Goal: Information Seeking & Learning: Learn about a topic

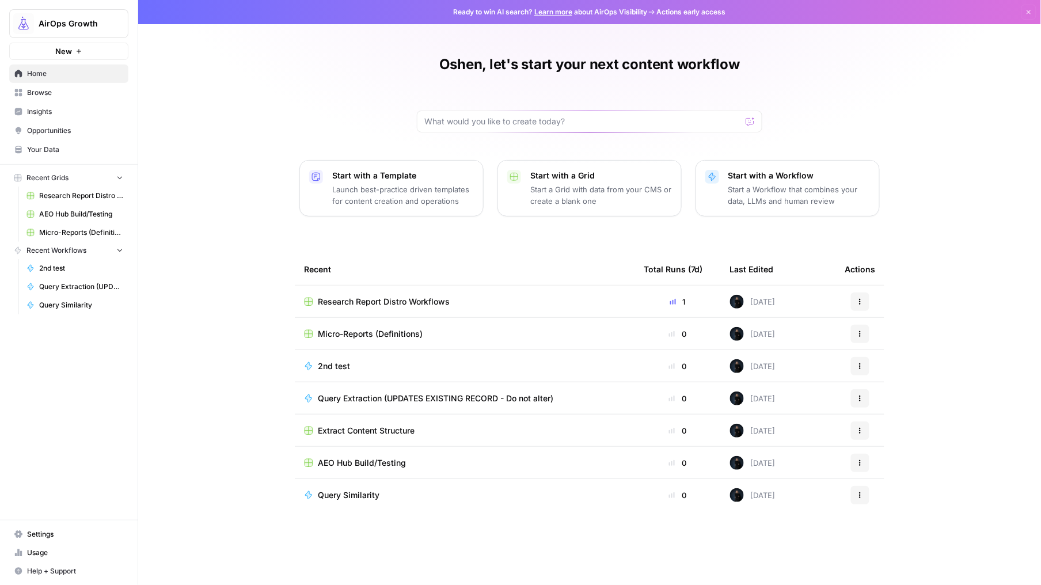
click at [38, 114] on span "Insights" at bounding box center [75, 112] width 96 height 10
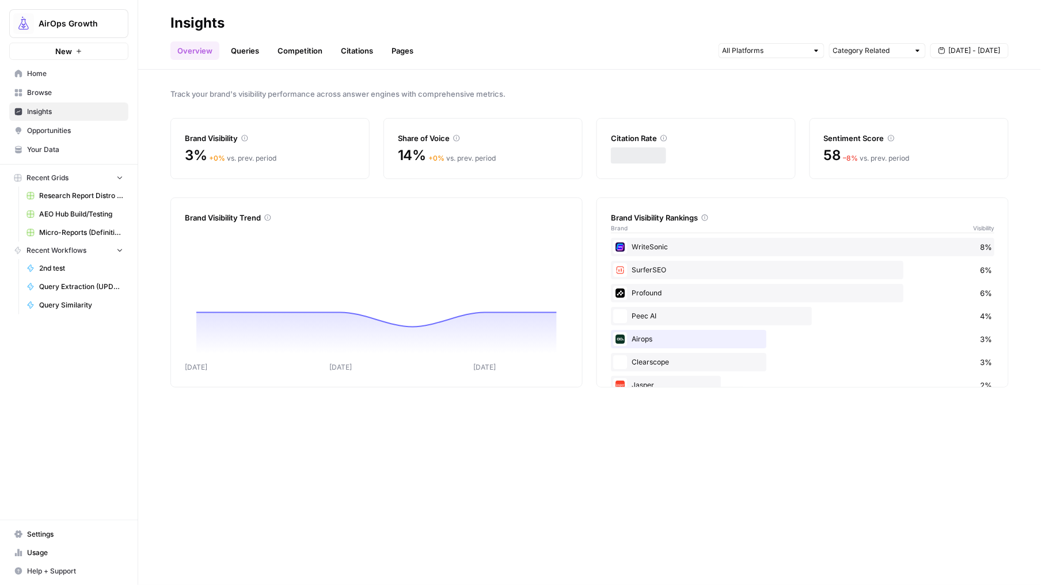
click at [240, 50] on link "Queries" at bounding box center [245, 50] width 42 height 18
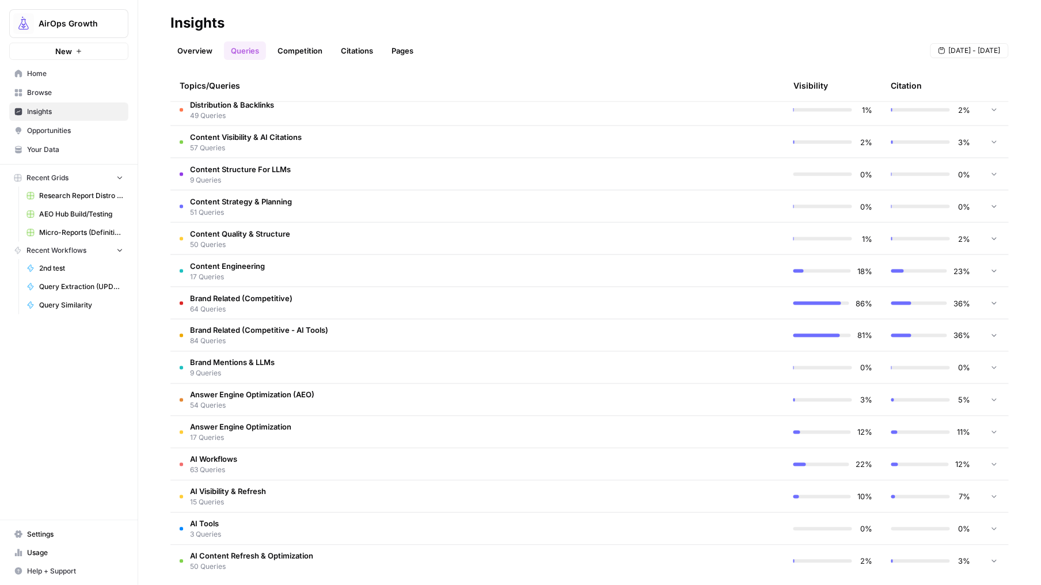
scroll to position [449, 0]
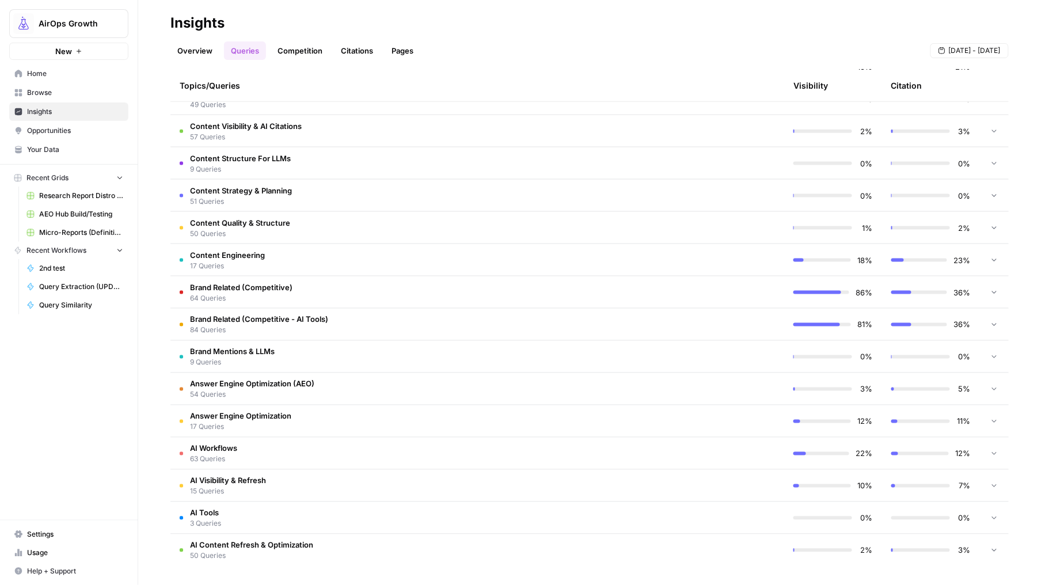
click at [310, 226] on td "Content Quality & Structure 50 Queries" at bounding box center [428, 228] width 516 height 32
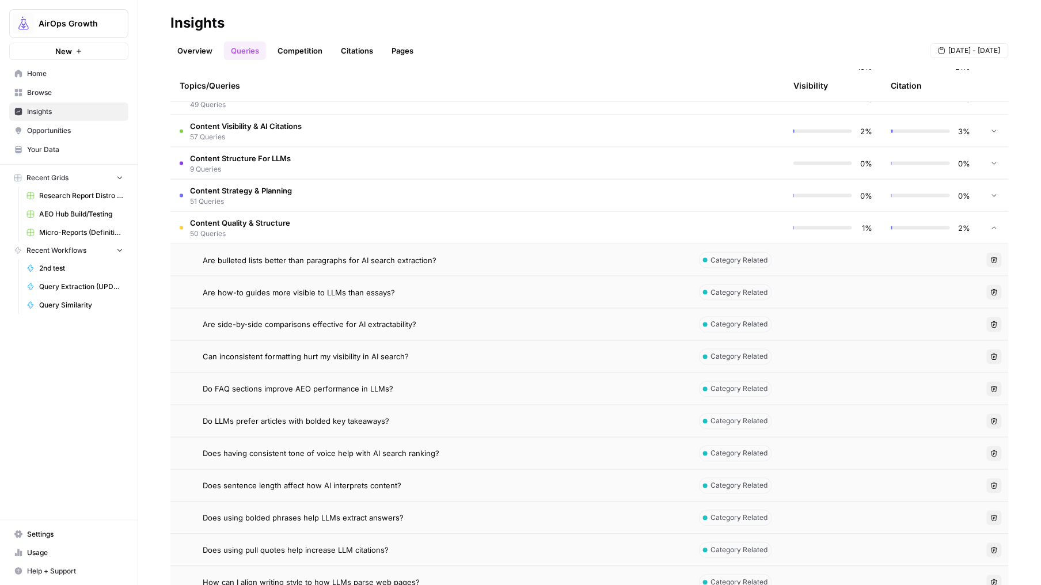
click at [311, 227] on td "Content Quality & Structure 50 Queries" at bounding box center [428, 228] width 516 height 32
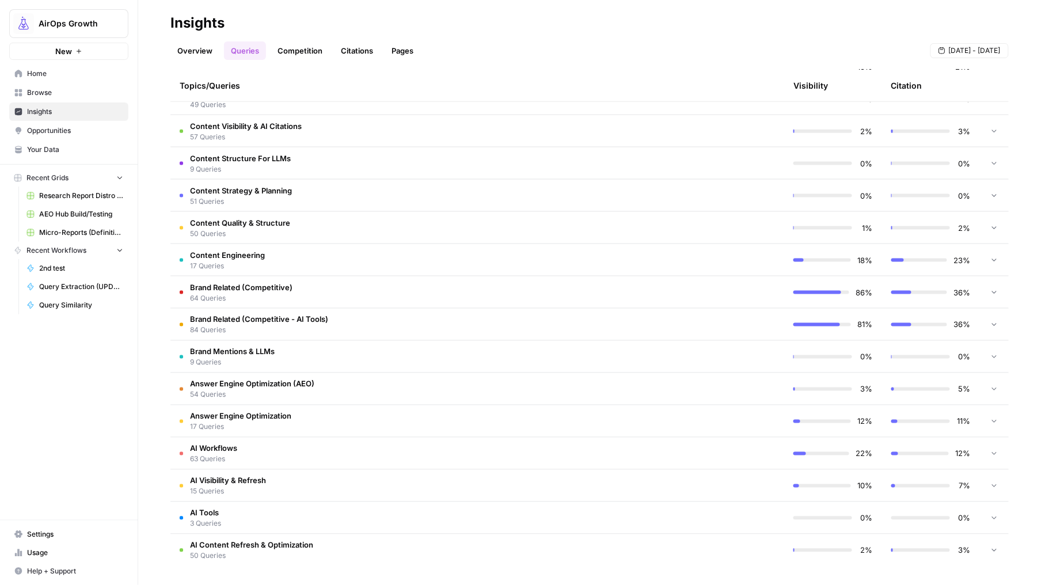
click at [240, 172] on span "9 Queries" at bounding box center [240, 169] width 101 height 10
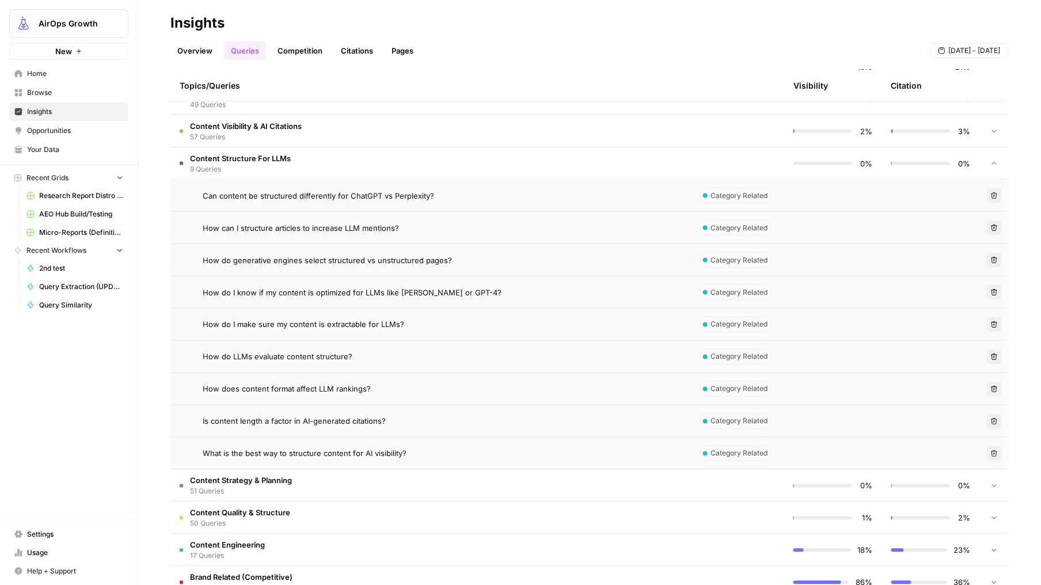
click at [240, 172] on span "9 Queries" at bounding box center [240, 169] width 101 height 10
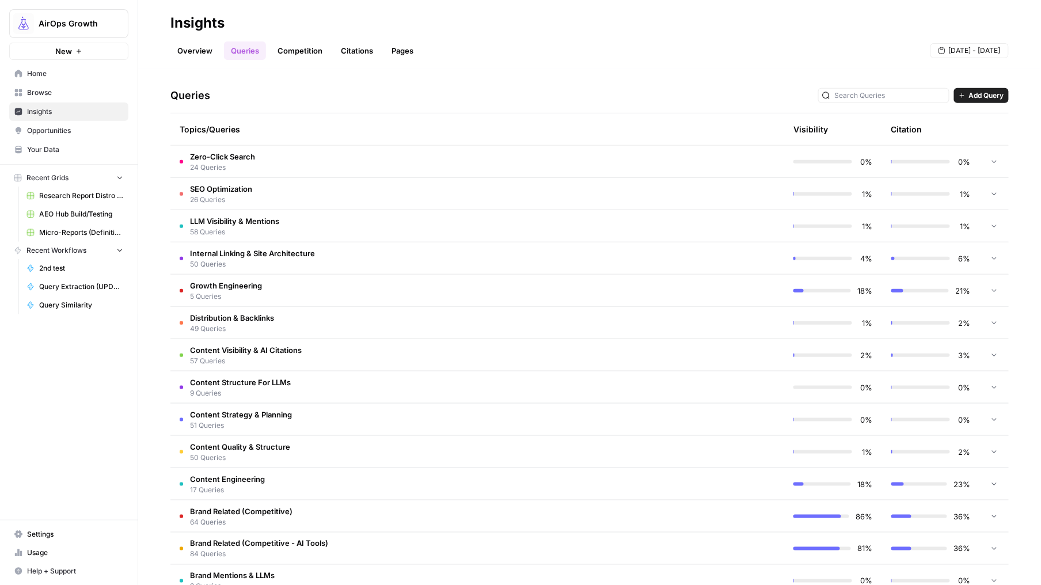
scroll to position [207, 0]
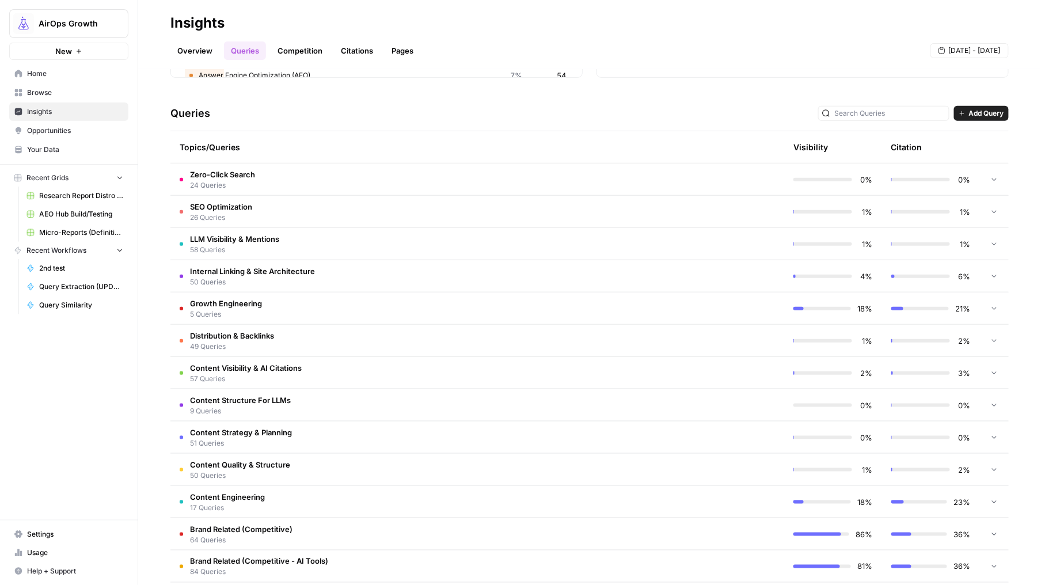
click at [232, 175] on span "Zero-Click Search" at bounding box center [222, 175] width 65 height 12
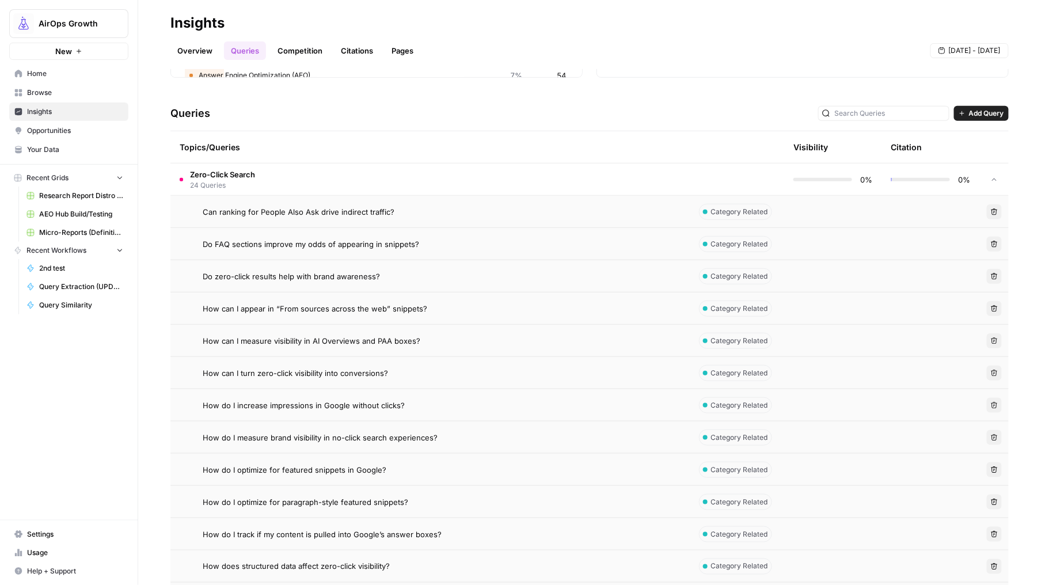
click at [232, 175] on span "Zero-Click Search" at bounding box center [222, 175] width 65 height 12
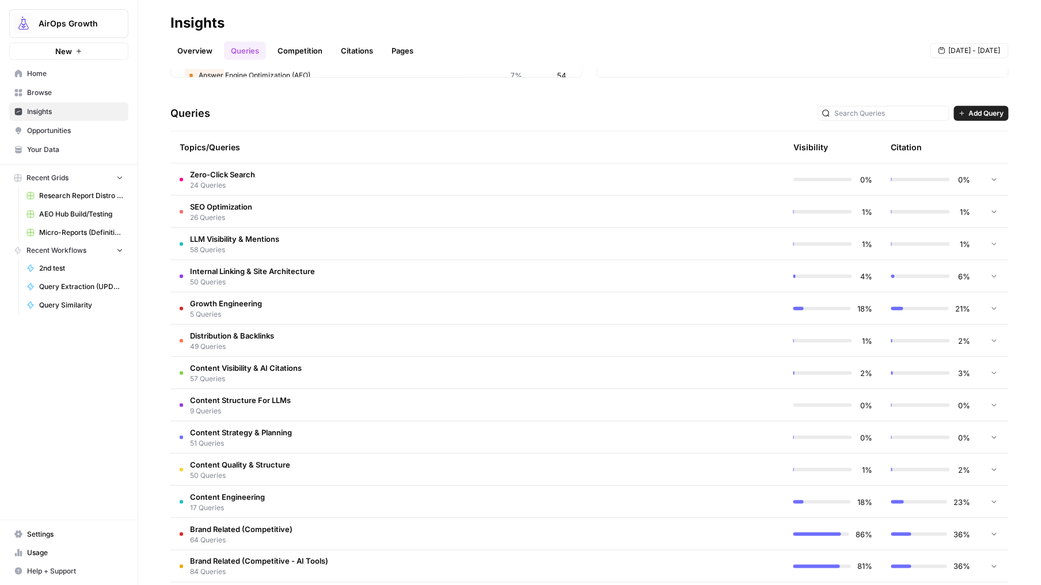
click at [293, 305] on td "Growth Engineering 5 Queries" at bounding box center [428, 309] width 516 height 32
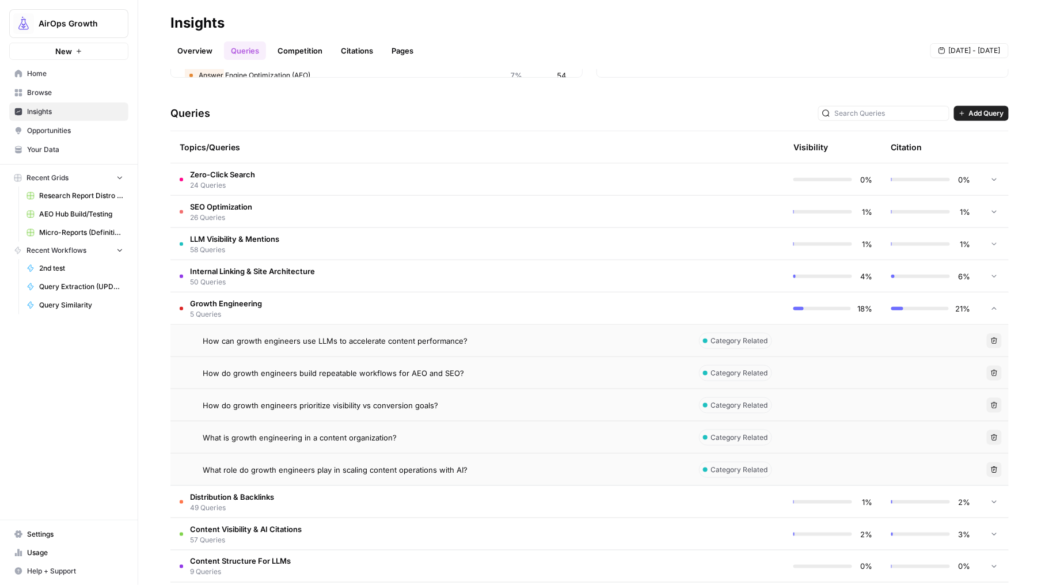
click at [293, 306] on td "Growth Engineering 5 Queries" at bounding box center [428, 309] width 516 height 32
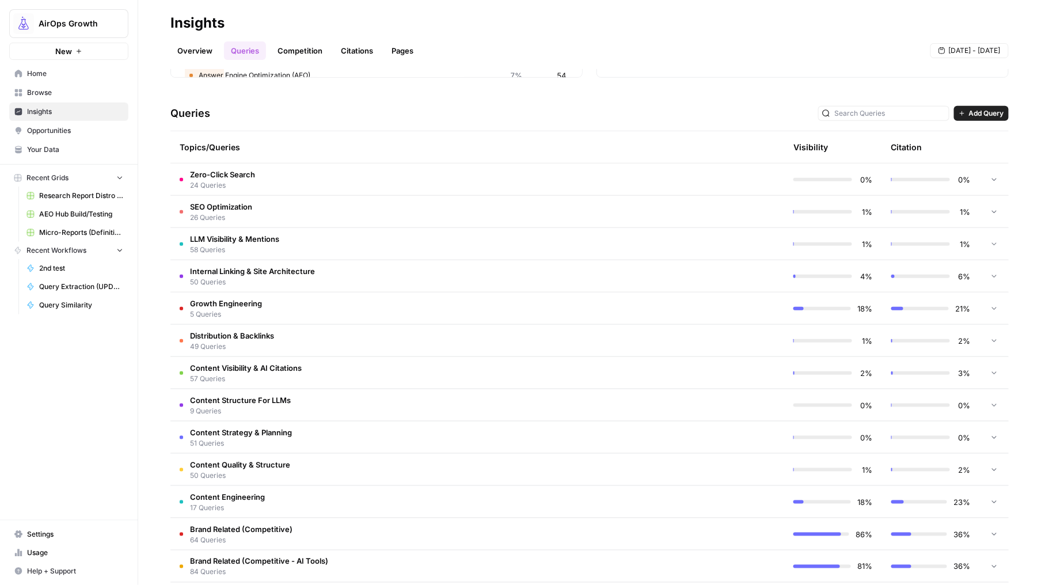
scroll to position [280, 0]
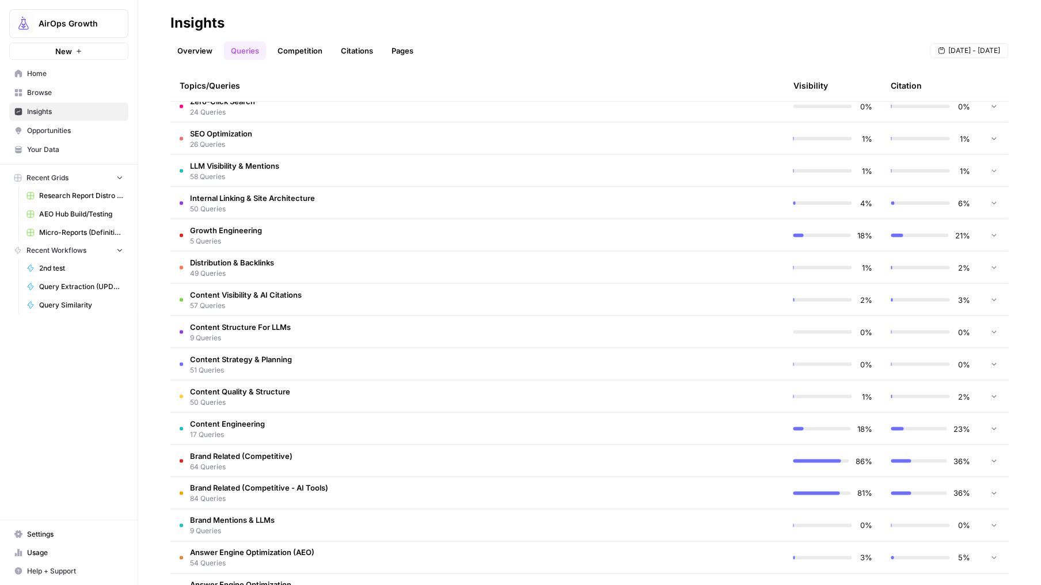
click at [377, 426] on td "Content Engineering 17 Queries" at bounding box center [428, 429] width 516 height 32
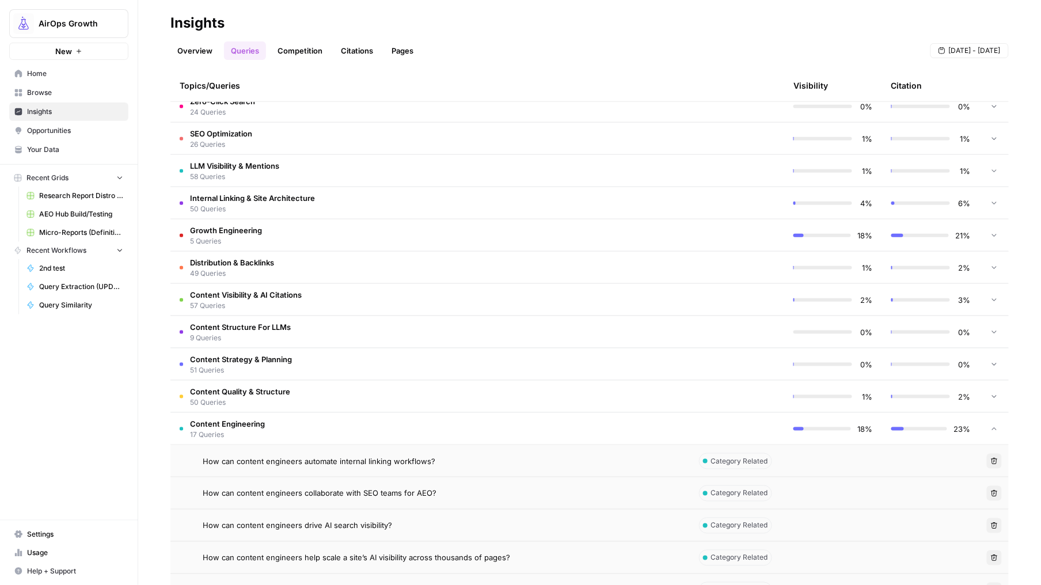
click at [403, 426] on td "Content Engineering 17 Queries" at bounding box center [428, 429] width 516 height 32
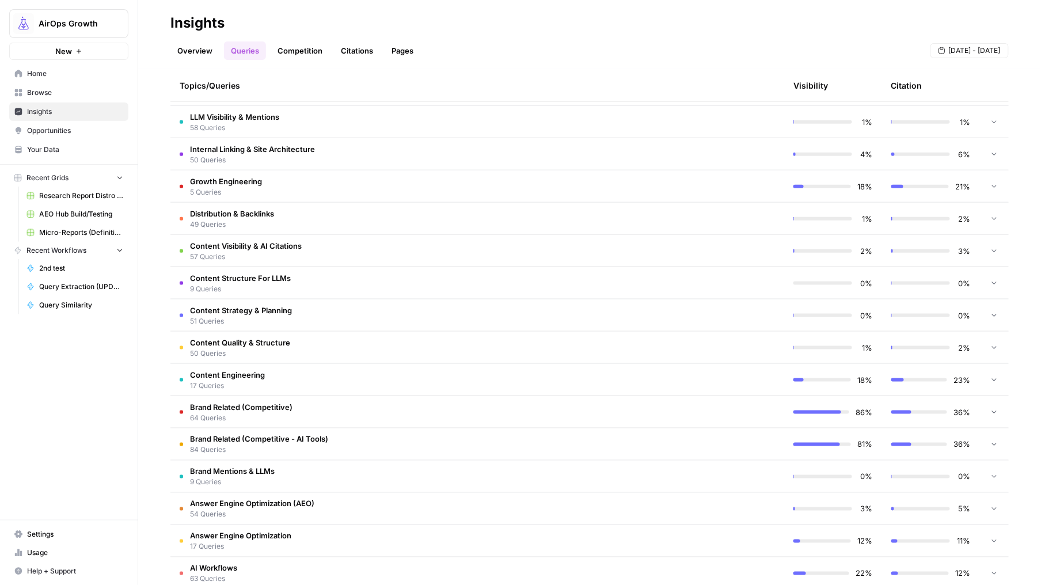
scroll to position [361, 0]
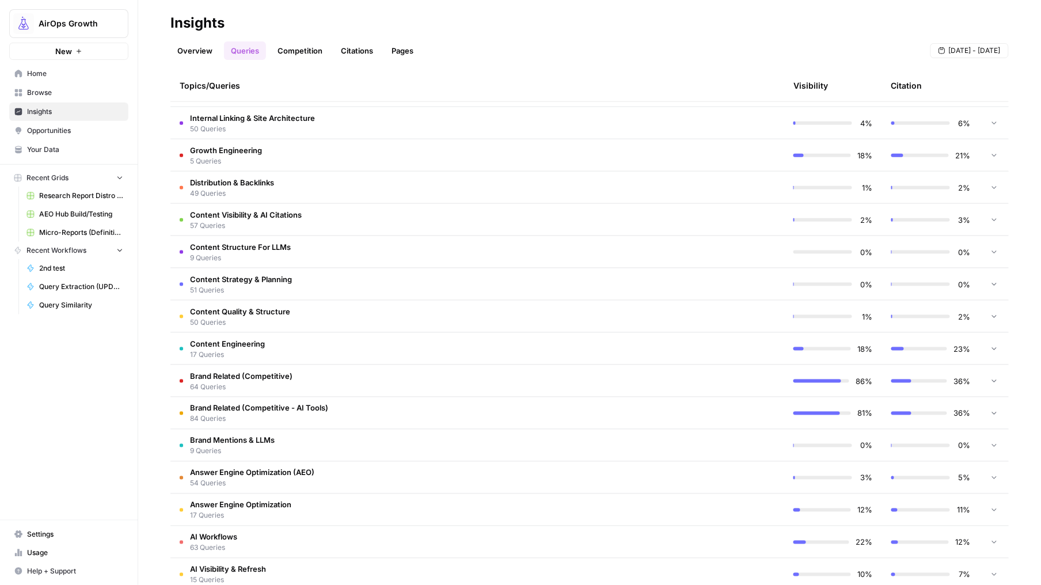
click at [250, 350] on span "17 Queries" at bounding box center [227, 355] width 75 height 10
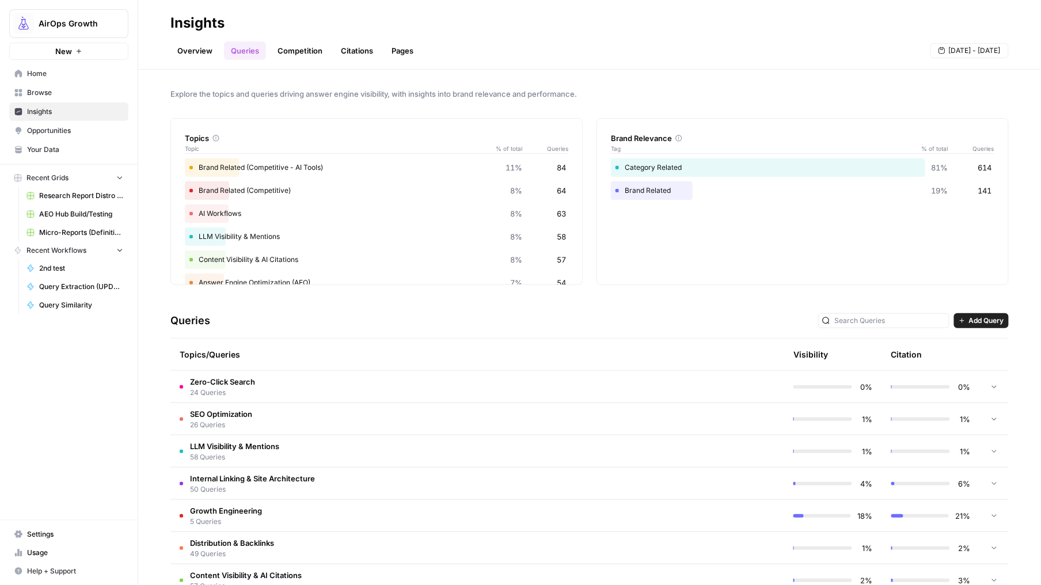
scroll to position [281, 0]
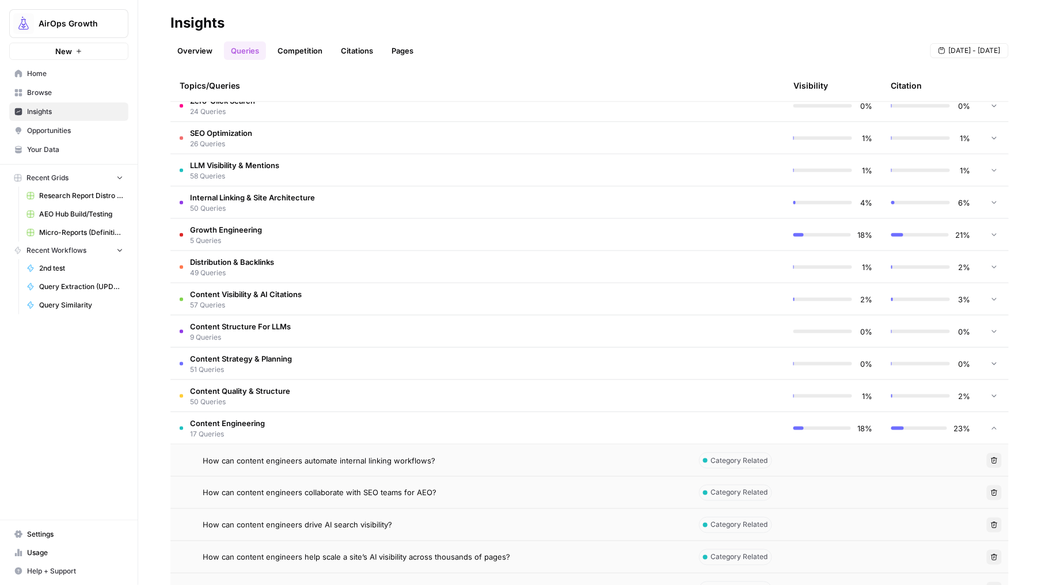
click at [231, 229] on span "Growth Engineering" at bounding box center [226, 230] width 72 height 12
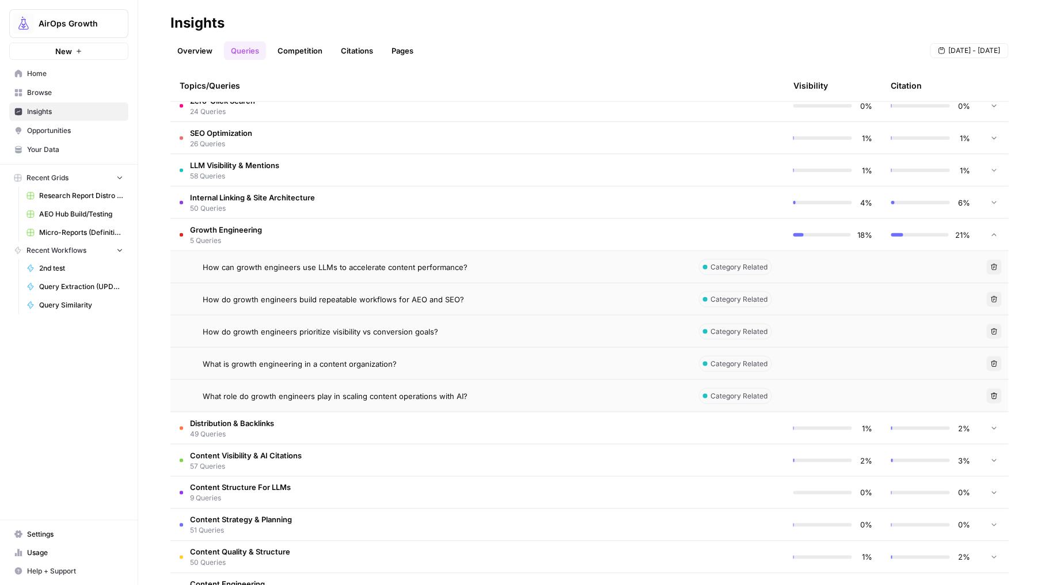
click at [427, 261] on span "How can growth engineers use LLMs to accelerate content performance?" at bounding box center [335, 267] width 265 height 12
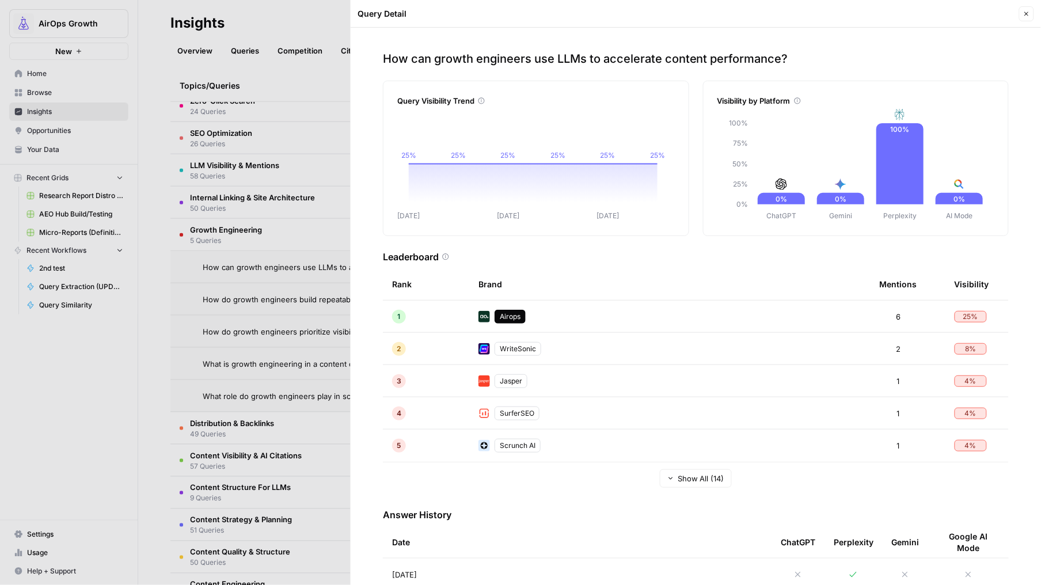
click at [1023, 12] on icon "button" at bounding box center [1026, 13] width 7 height 7
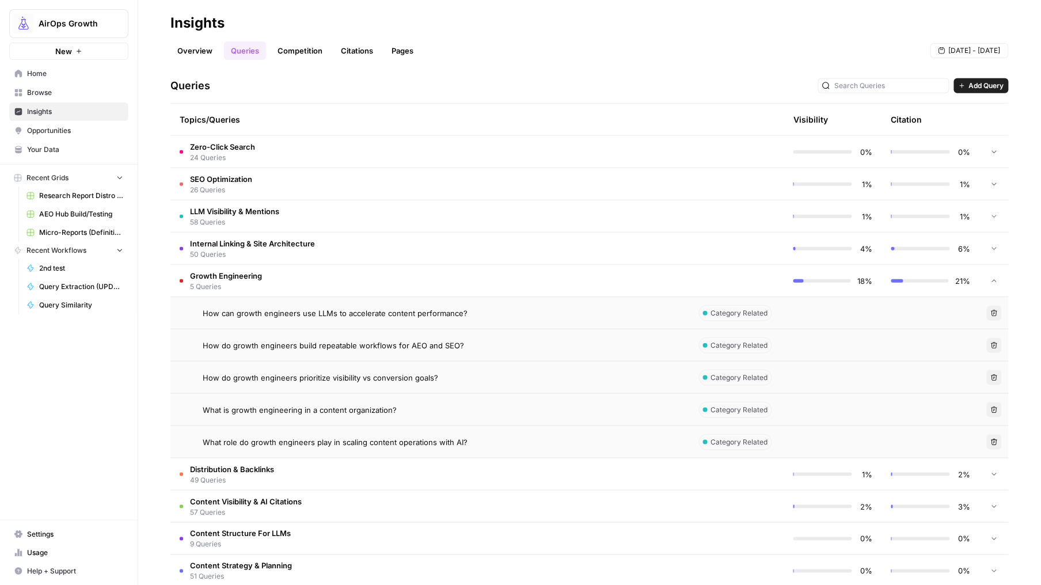
scroll to position [234, 0]
click at [249, 181] on span "SEO Optimization" at bounding box center [221, 181] width 62 height 12
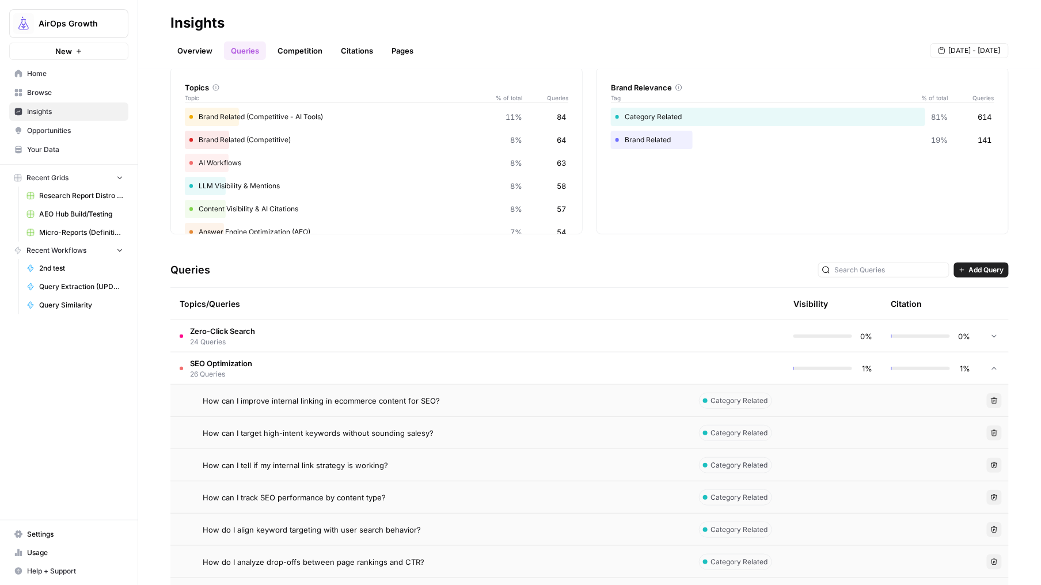
scroll to position [0, 0]
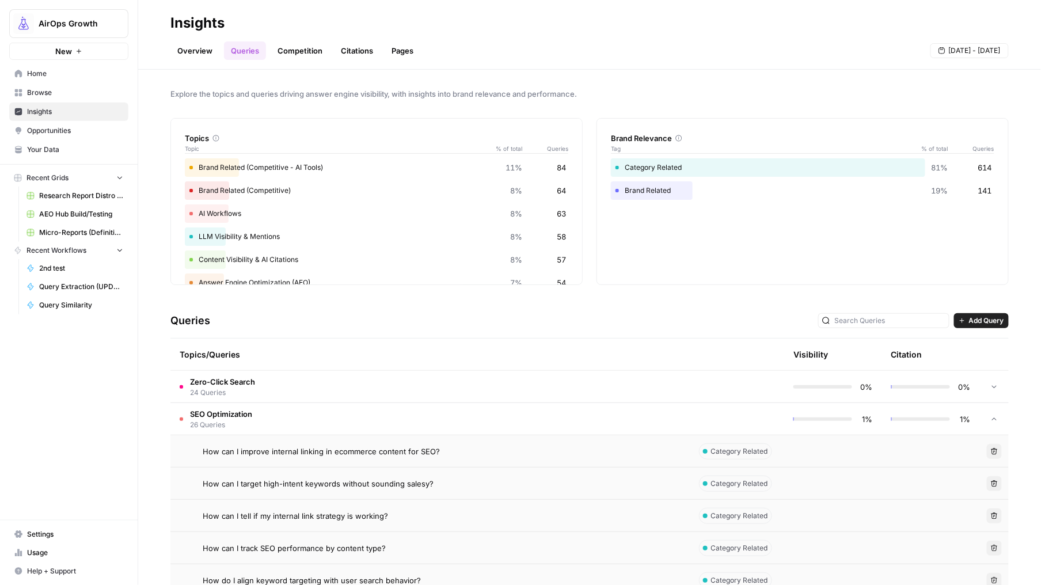
click at [989, 414] on div at bounding box center [994, 419] width 10 height 32
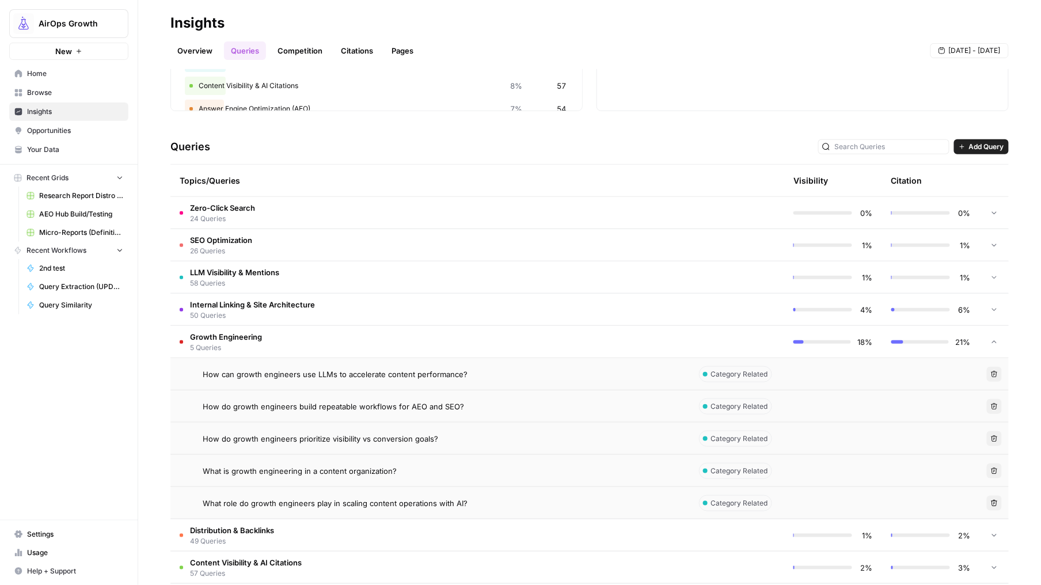
scroll to position [181, 0]
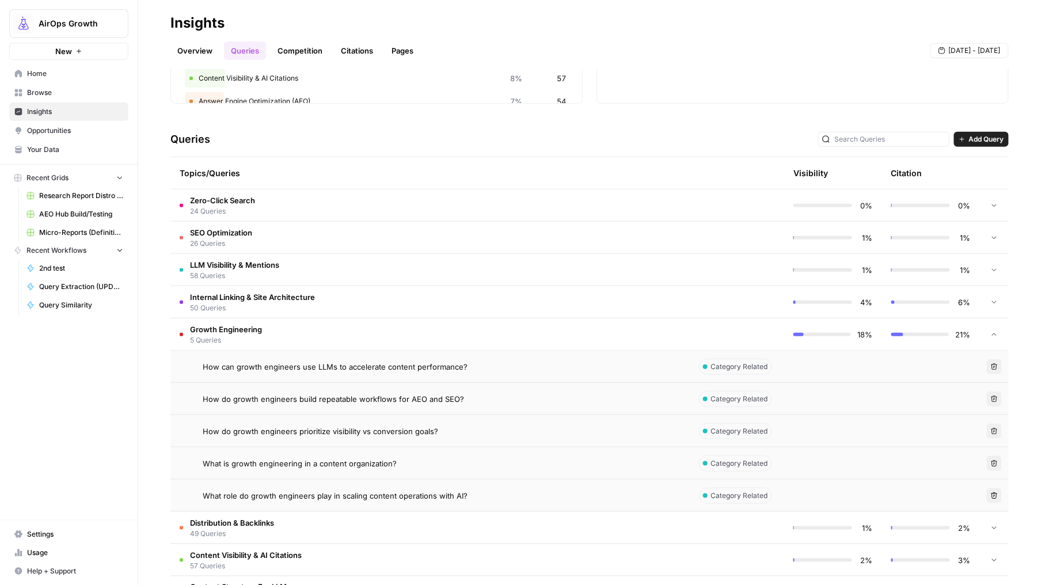
click at [244, 323] on td "Growth Engineering 5 Queries" at bounding box center [428, 334] width 516 height 32
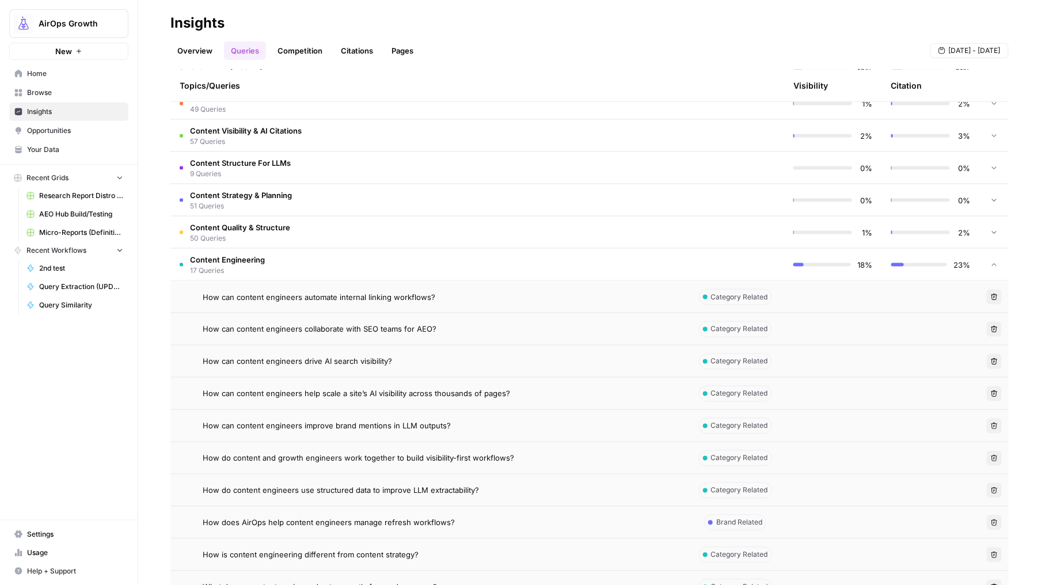
scroll to position [432, 0]
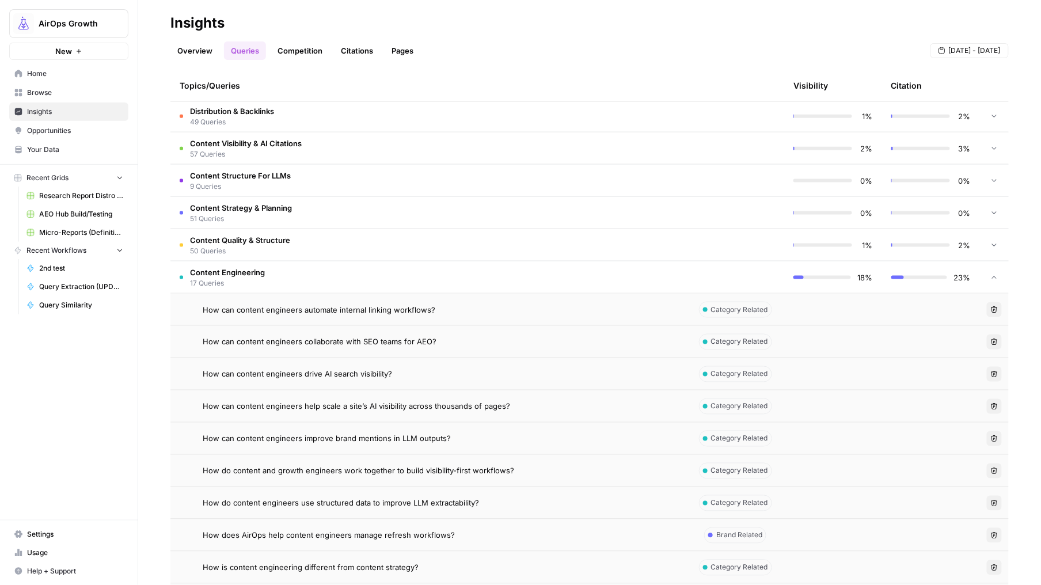
click at [372, 311] on span "How can content engineers automate internal linking workflows?" at bounding box center [319, 310] width 233 height 12
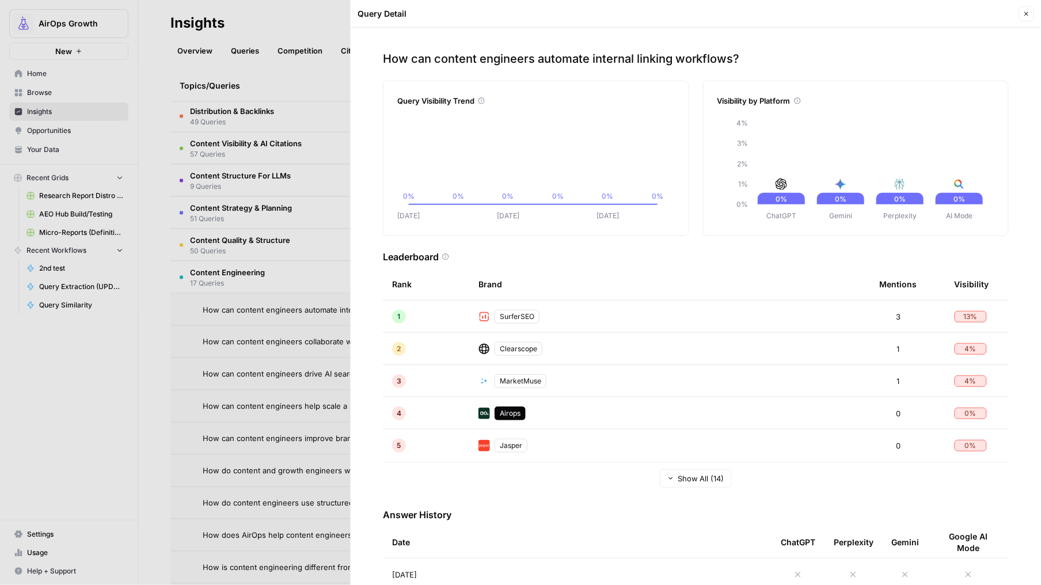
click at [1029, 14] on icon "button" at bounding box center [1026, 13] width 7 height 7
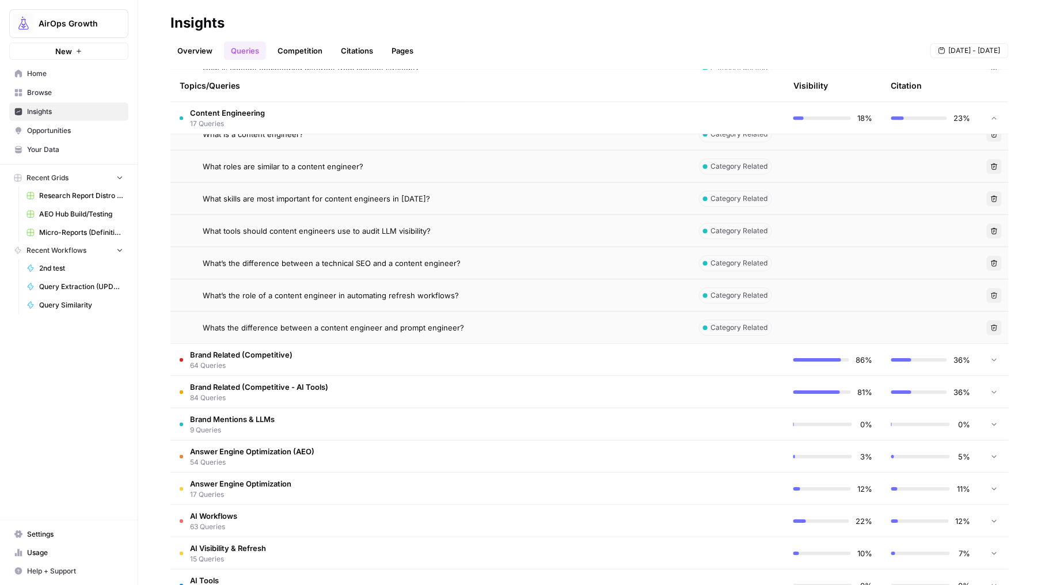
scroll to position [998, 0]
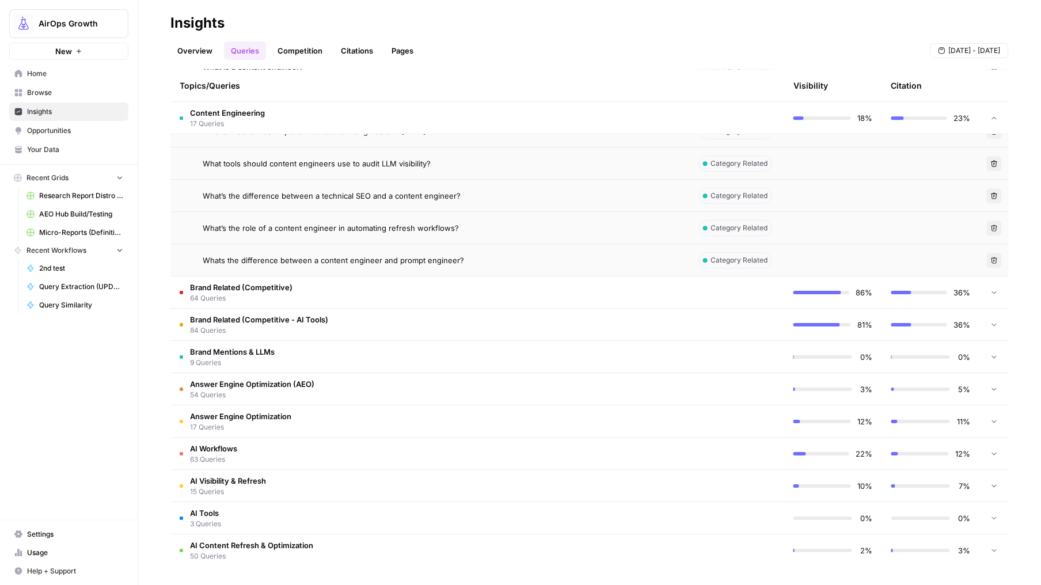
click at [419, 306] on td "Brand Related (Competitive) 64 Queries" at bounding box center [428, 292] width 516 height 32
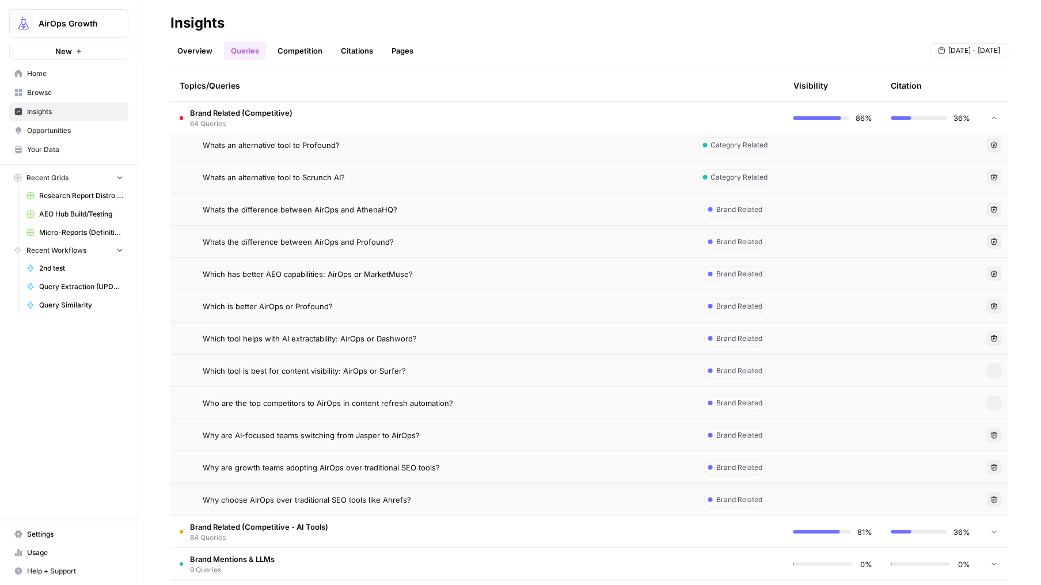
scroll to position [3062, 0]
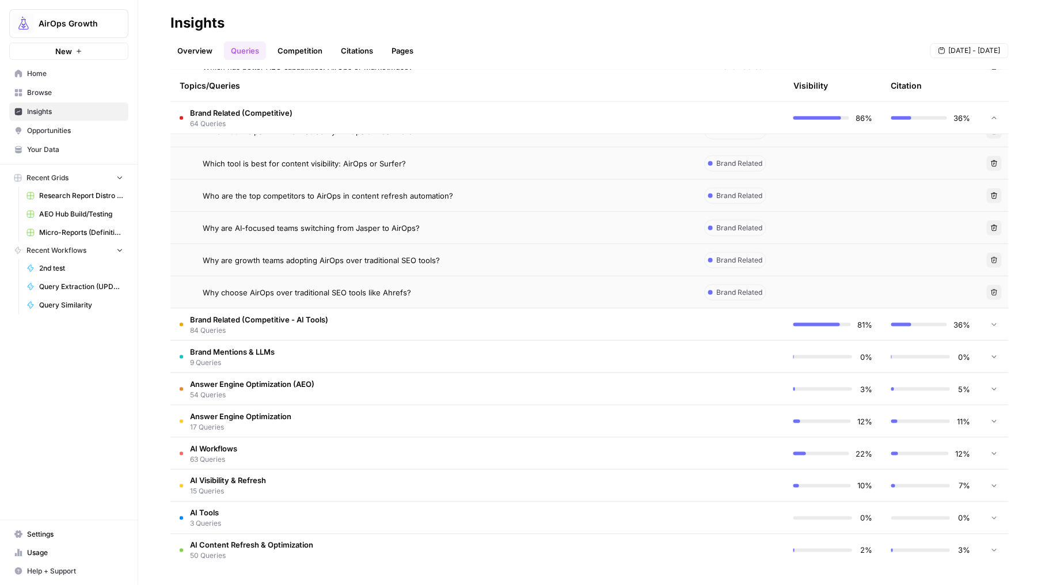
click at [337, 318] on td "Brand Related (Competitive - AI Tools) 84 Queries" at bounding box center [428, 325] width 516 height 32
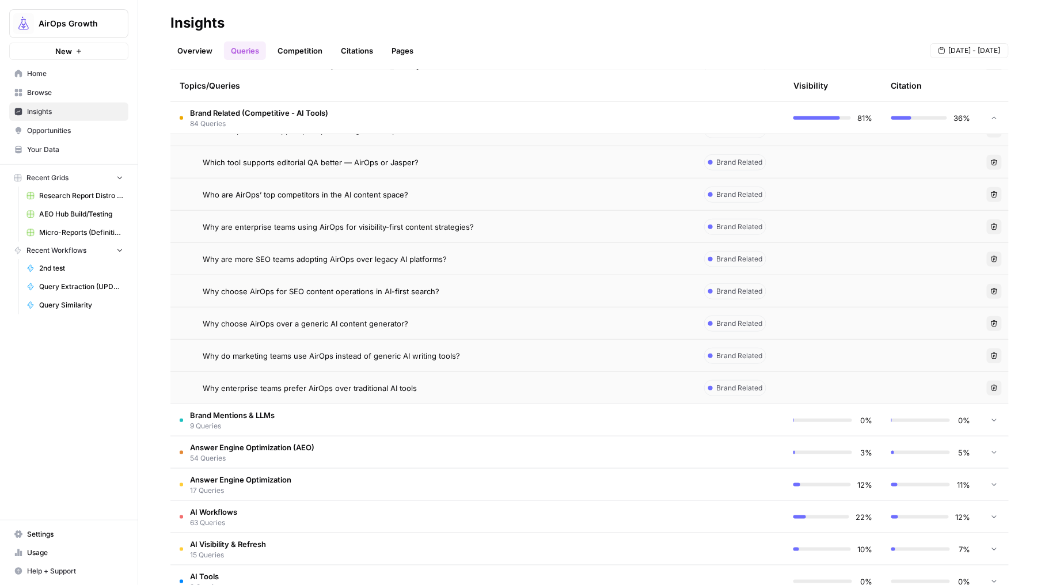
scroll to position [5771, 0]
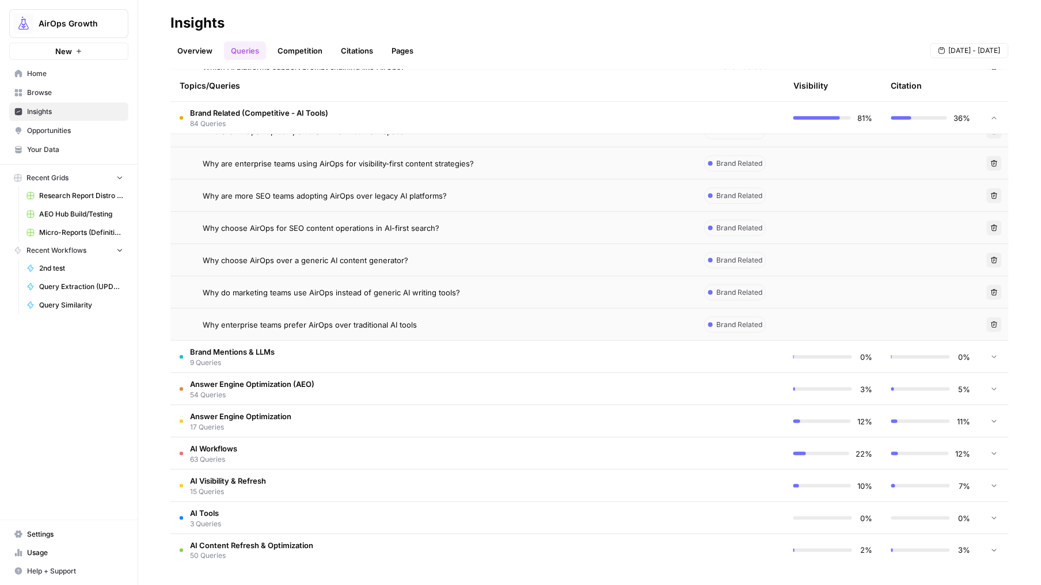
click at [175, 43] on link "Overview" at bounding box center [194, 50] width 49 height 18
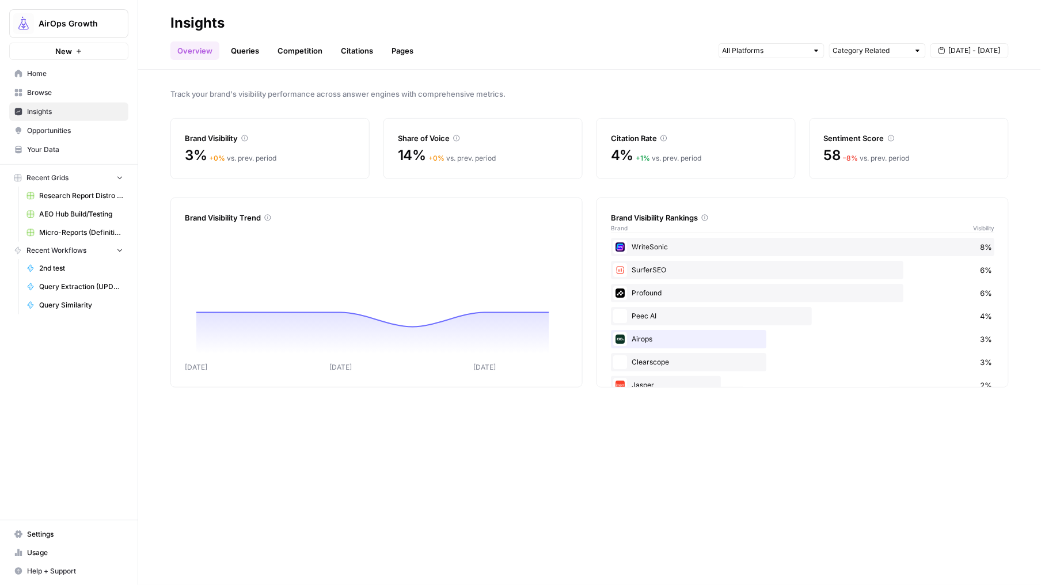
click at [245, 48] on link "Queries" at bounding box center [245, 50] width 42 height 18
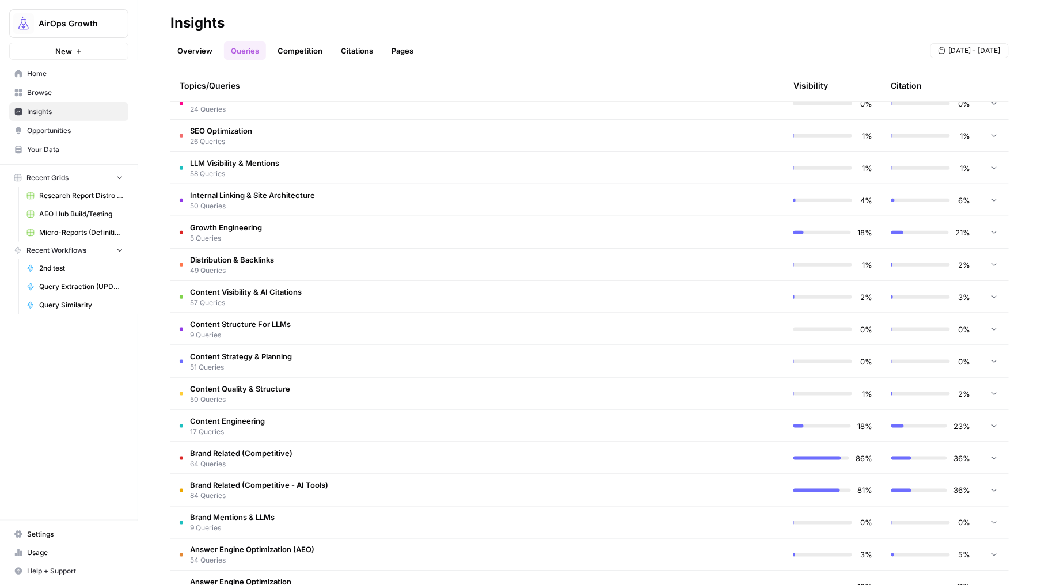
scroll to position [282, 0]
click at [597, 455] on td "Brand Related (Competitive) 64 Queries" at bounding box center [428, 459] width 516 height 32
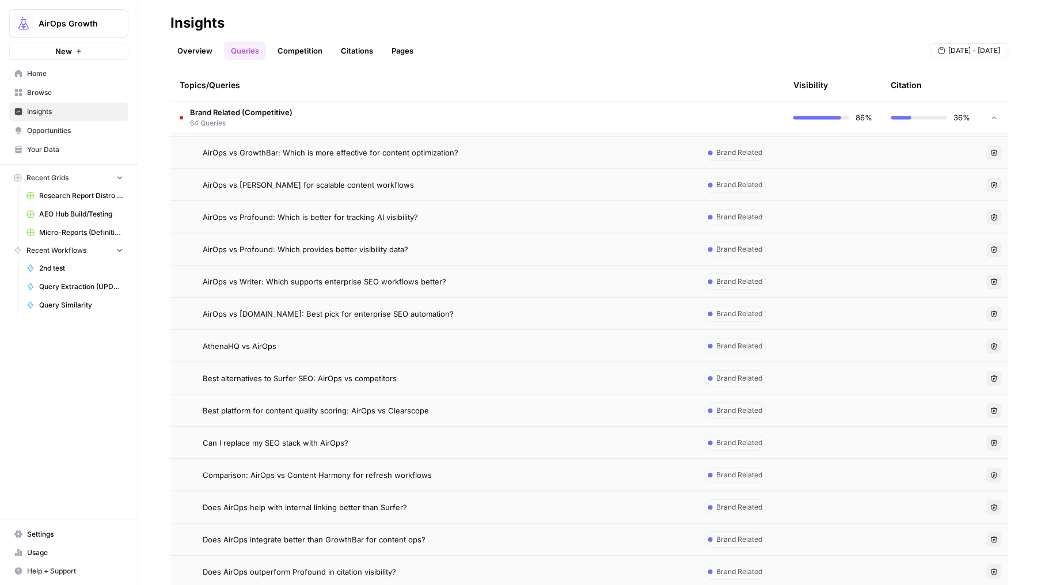
scroll to position [752, 0]
click at [237, 120] on span "64 Queries" at bounding box center [241, 123] width 103 height 10
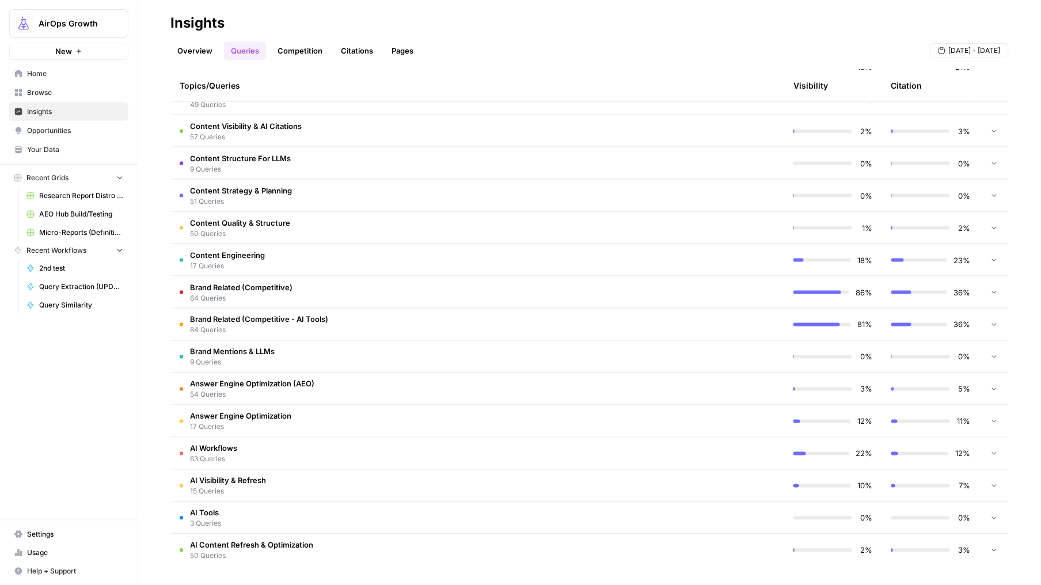
click at [274, 483] on td "AI Visibility & Refresh 15 Queries" at bounding box center [428, 486] width 516 height 32
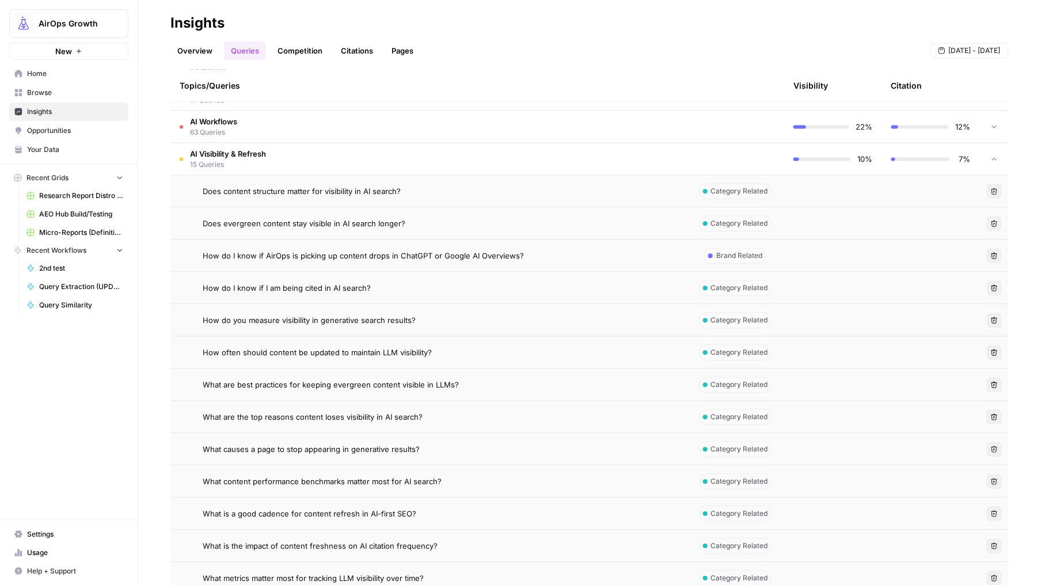
scroll to position [773, 0]
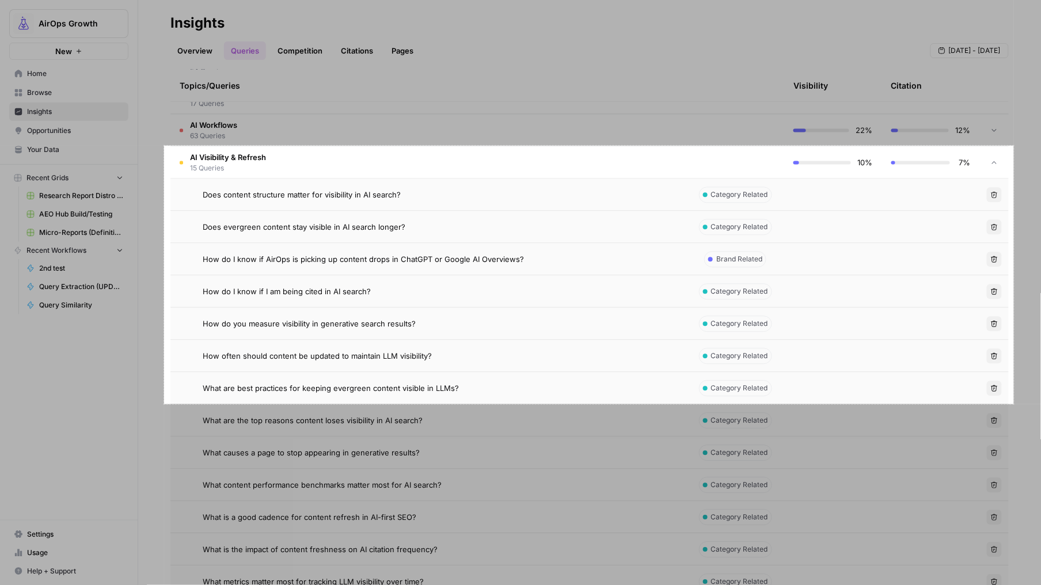
drag, startPoint x: 172, startPoint y: 146, endPoint x: 1014, endPoint y: 404, distance: 880.9
click at [1014, 404] on div "1476 X 449" at bounding box center [520, 292] width 1041 height 585
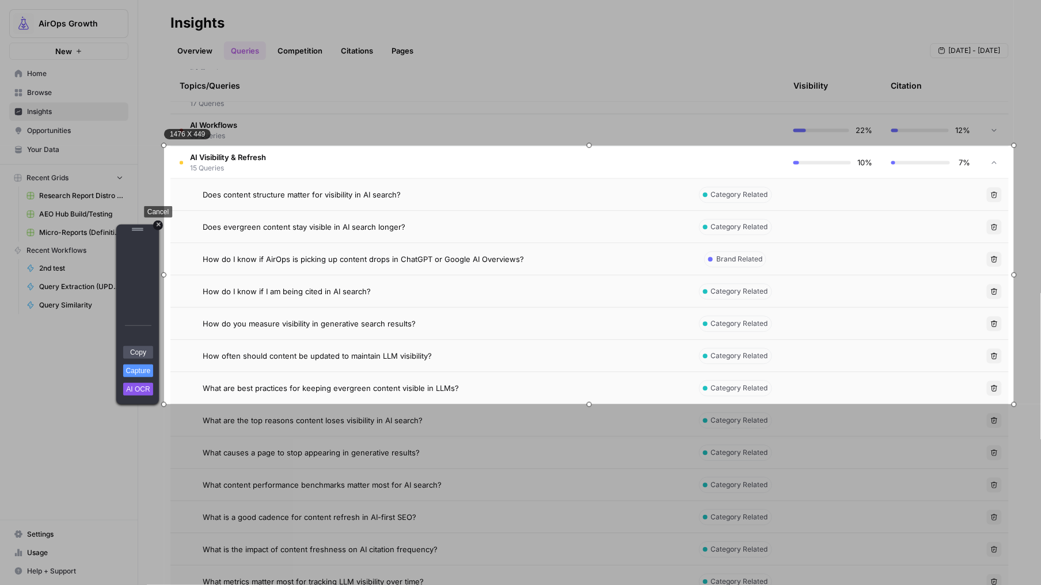
click at [158, 228] on div "+" at bounding box center [158, 226] width 10 height 10
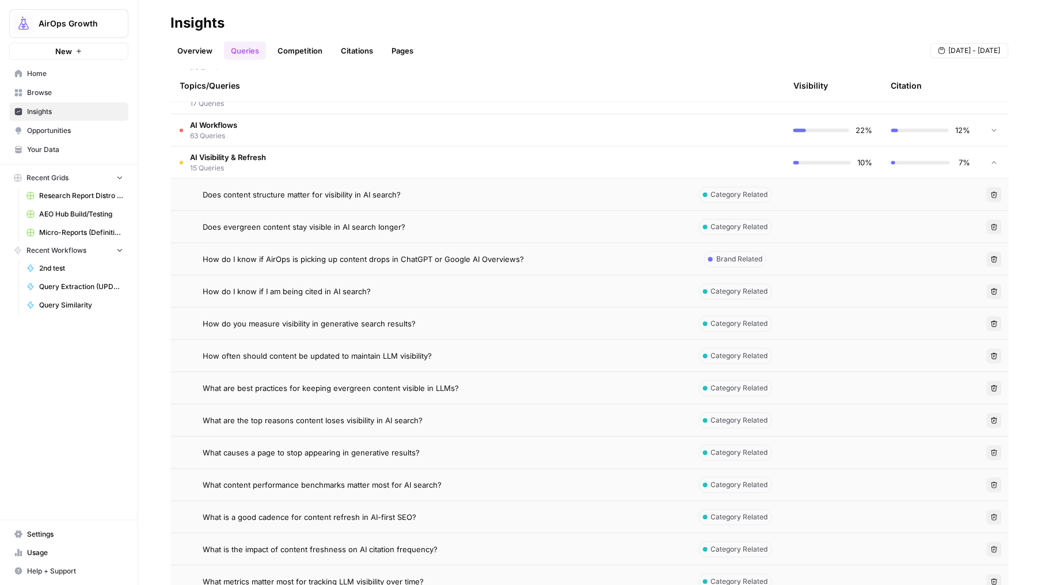
click at [274, 160] on td "AI Visibility & Refresh 15 Queries" at bounding box center [428, 162] width 516 height 32
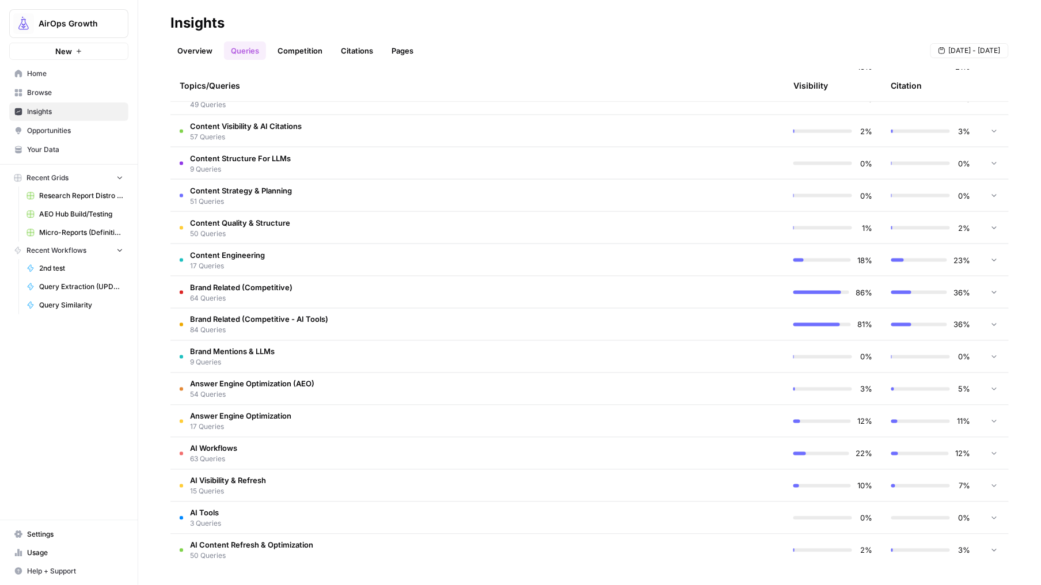
click at [299, 287] on td "Brand Related (Competitive) 64 Queries" at bounding box center [428, 292] width 516 height 32
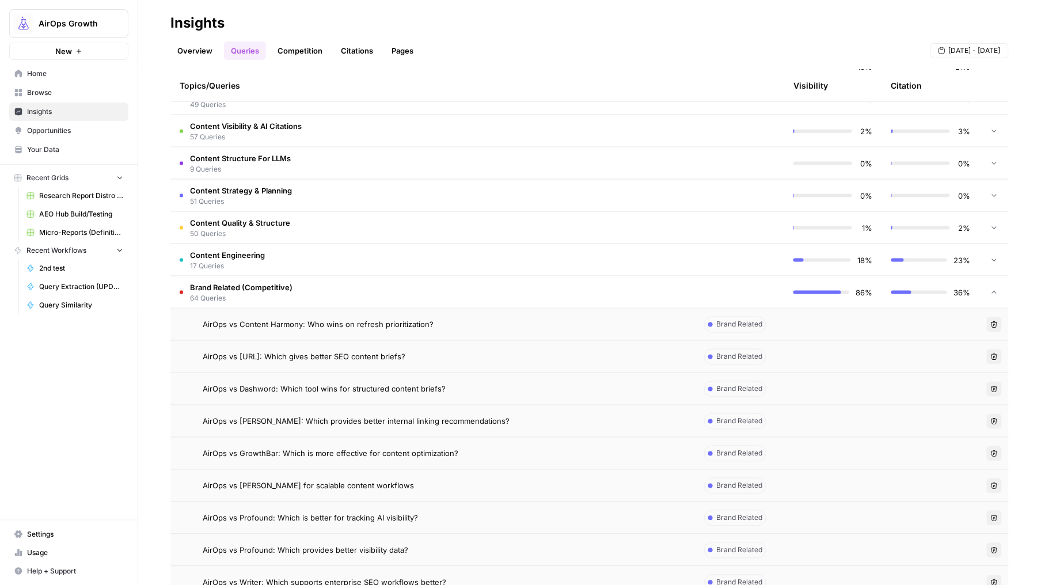
click at [300, 287] on td "Brand Related (Competitive) 64 Queries" at bounding box center [428, 292] width 516 height 32
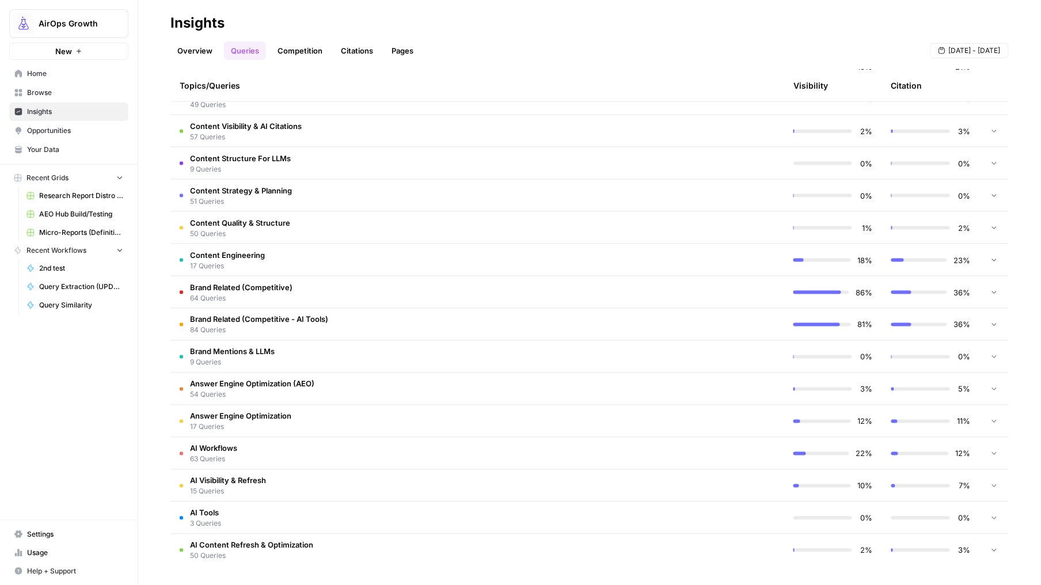
click at [297, 319] on span "Brand Related (Competitive - AI Tools)" at bounding box center [259, 320] width 138 height 12
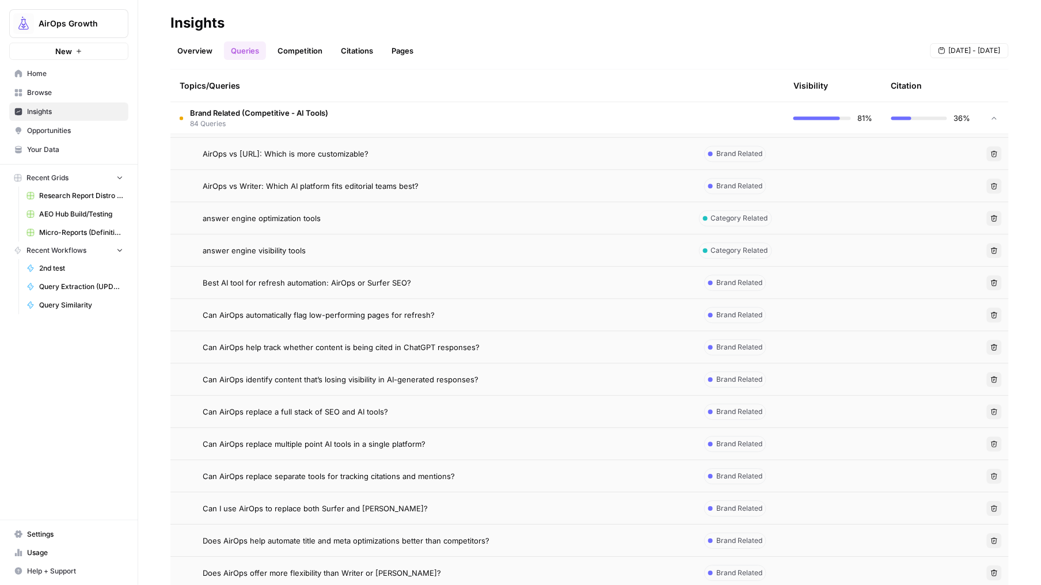
scroll to position [815, 0]
click at [208, 113] on span "Brand Related (Competitive - AI Tools)" at bounding box center [259, 113] width 138 height 12
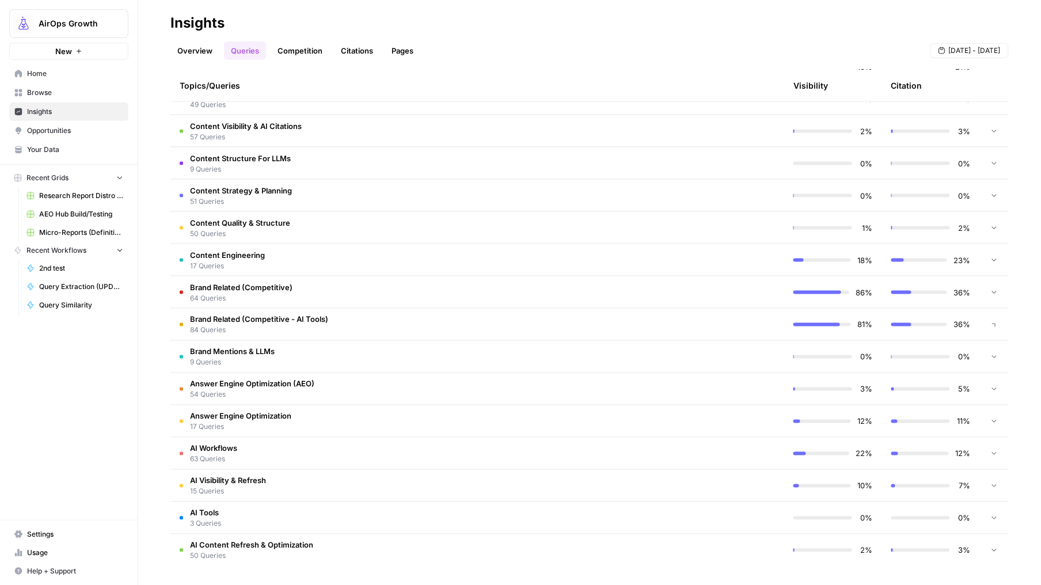
scroll to position [449, 0]
click at [329, 481] on td "AI Visibility & Refresh 15 Queries" at bounding box center [428, 486] width 516 height 32
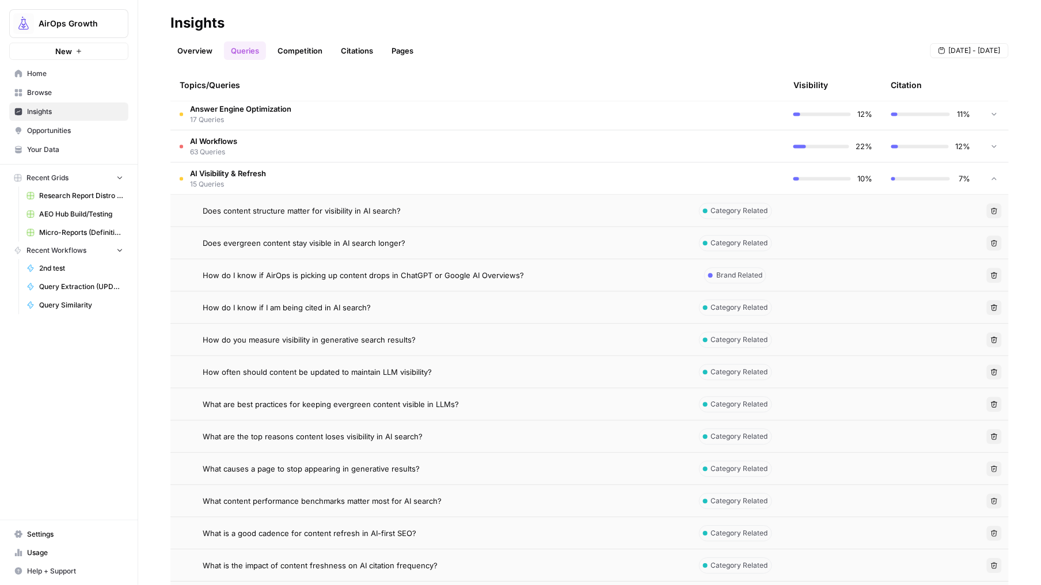
scroll to position [760, 0]
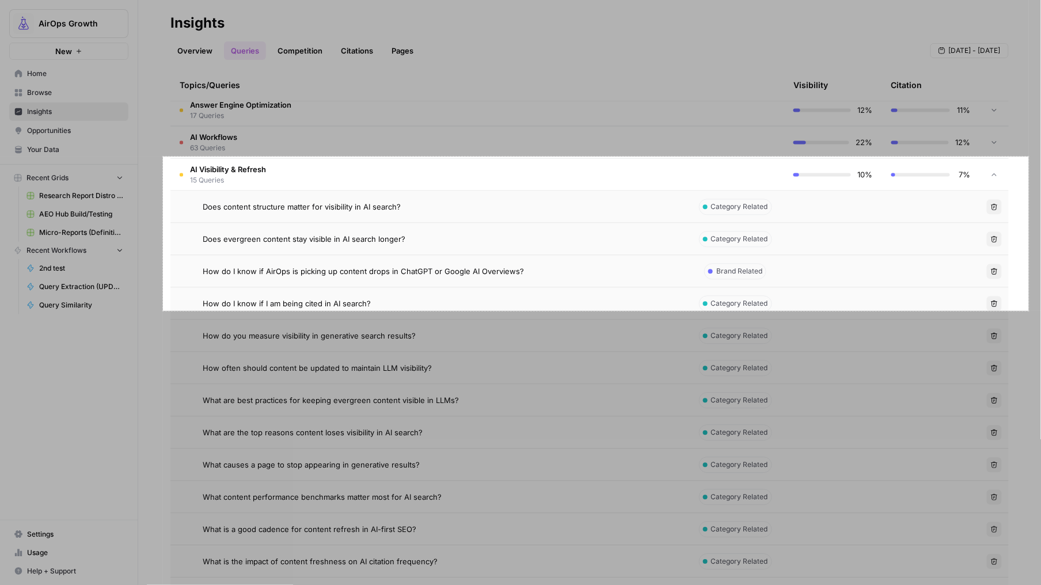
drag, startPoint x: 168, startPoint y: 157, endPoint x: 1028, endPoint y: 312, distance: 873.6
click at [1029, 311] on div "1504 X 268" at bounding box center [520, 292] width 1041 height 585
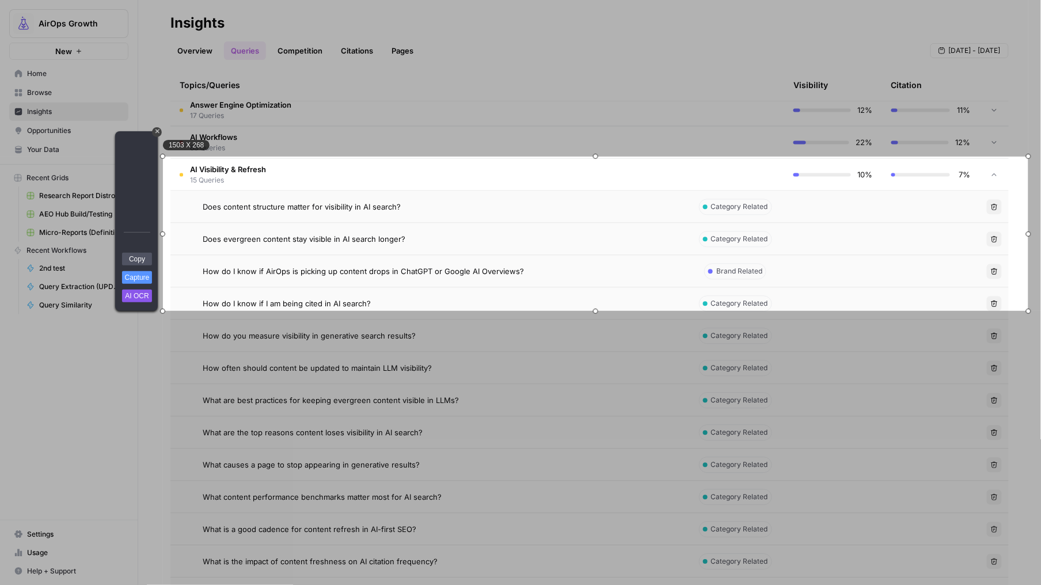
click at [146, 262] on link "Copy" at bounding box center [137, 259] width 30 height 13
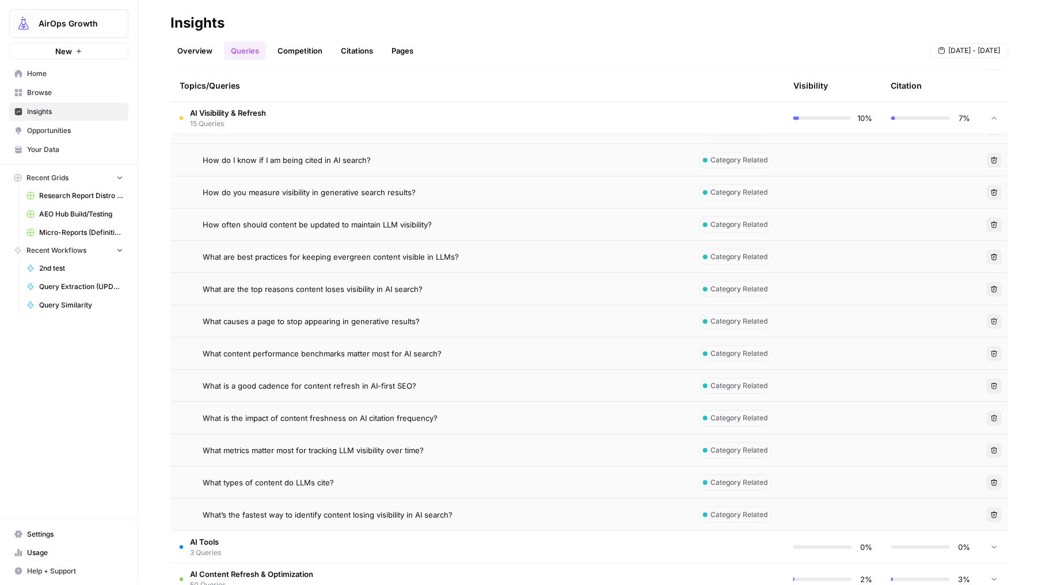
scroll to position [933, 0]
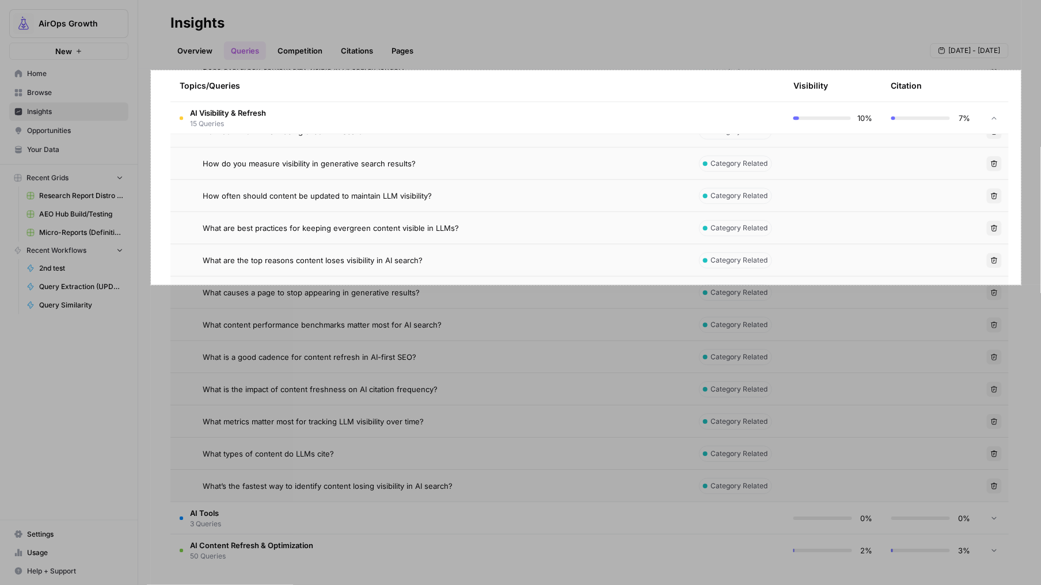
drag, startPoint x: 151, startPoint y: 70, endPoint x: 1022, endPoint y: 285, distance: 896.9
click at [1022, 285] on div "1512 X 373" at bounding box center [520, 292] width 1041 height 585
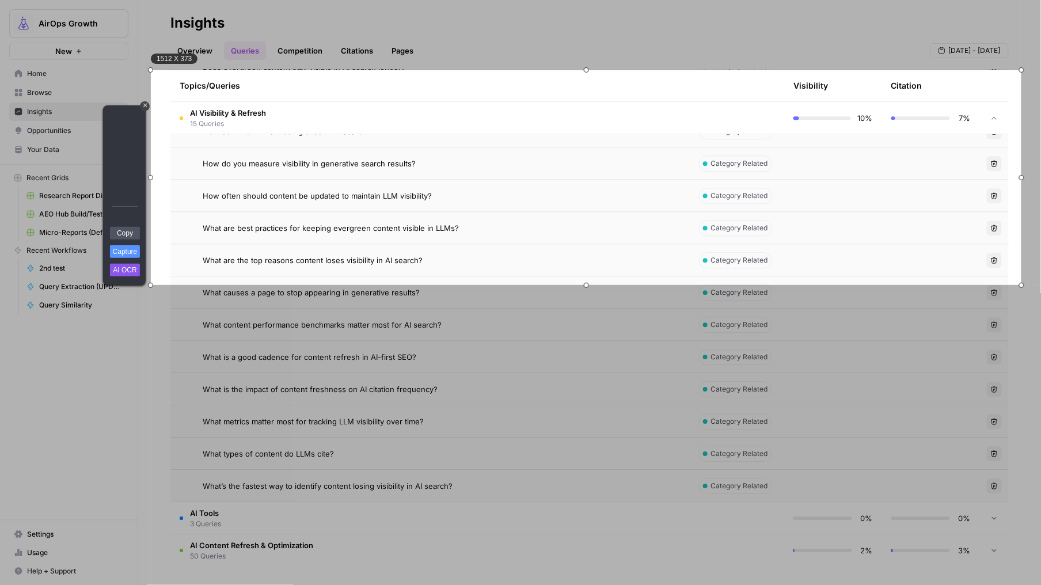
click at [129, 229] on link "Copy" at bounding box center [125, 233] width 30 height 13
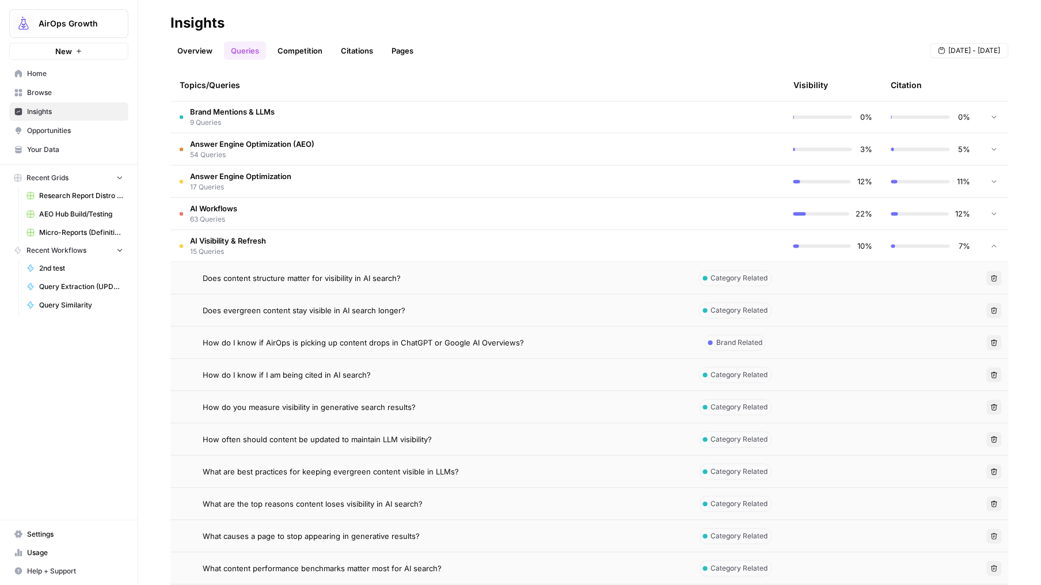
scroll to position [617, 0]
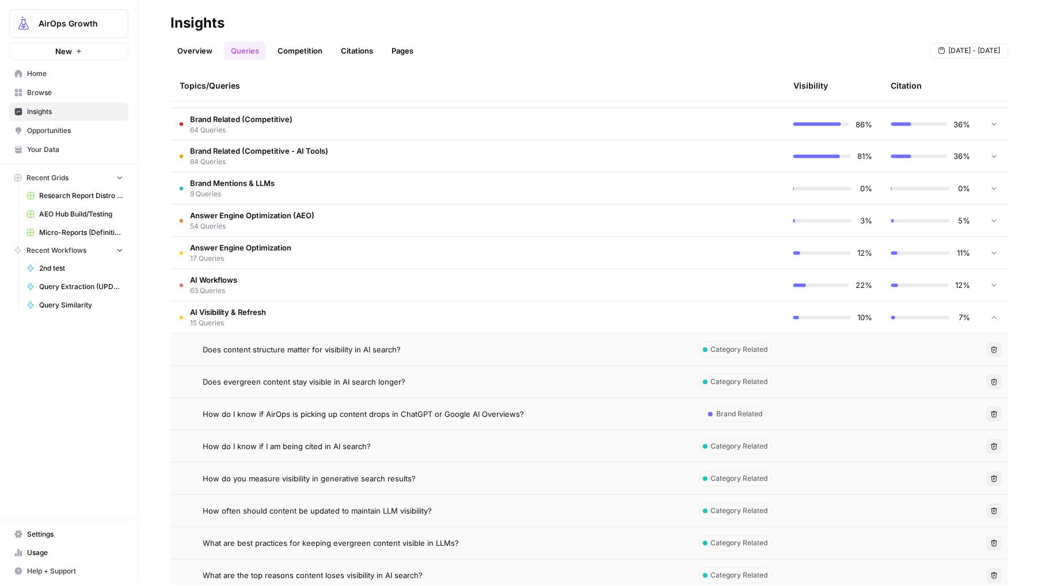
click at [195, 271] on td "AI Workflows 63 Queries" at bounding box center [428, 286] width 516 height 32
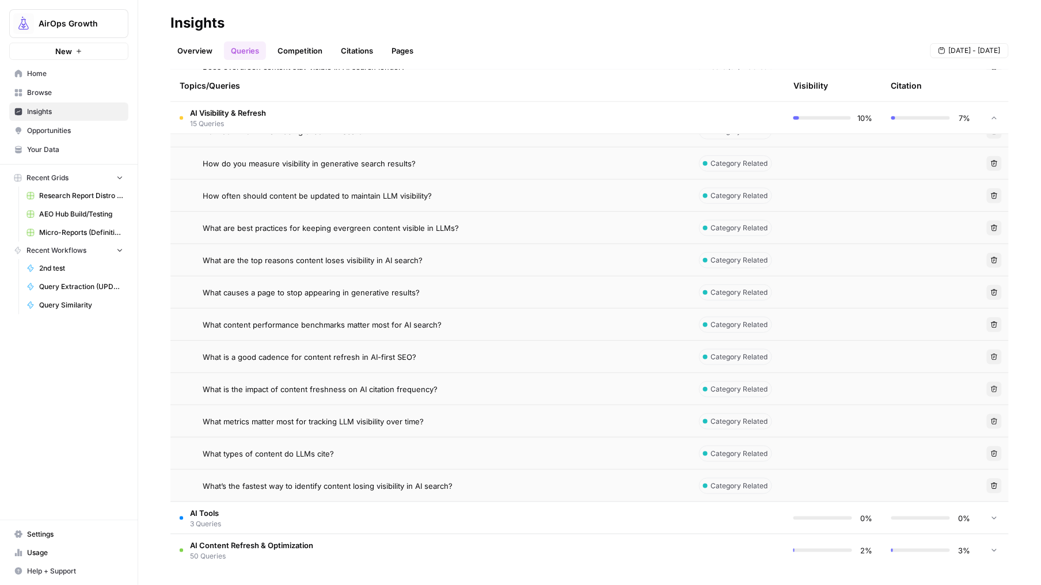
scroll to position [2756, 0]
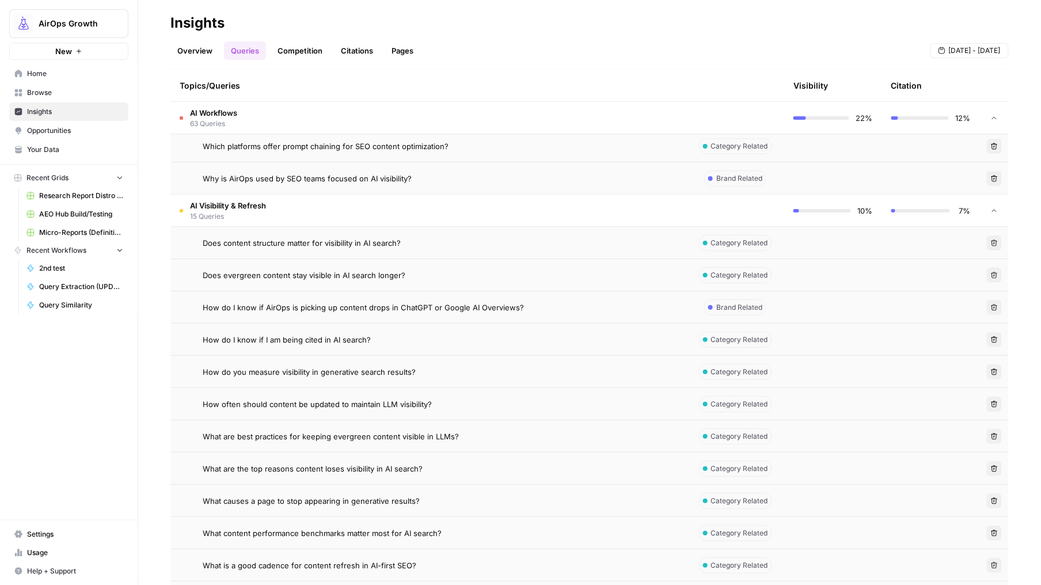
click at [258, 178] on span "Why is AirOps used by SEO teams focused on AI visibility?" at bounding box center [307, 179] width 209 height 12
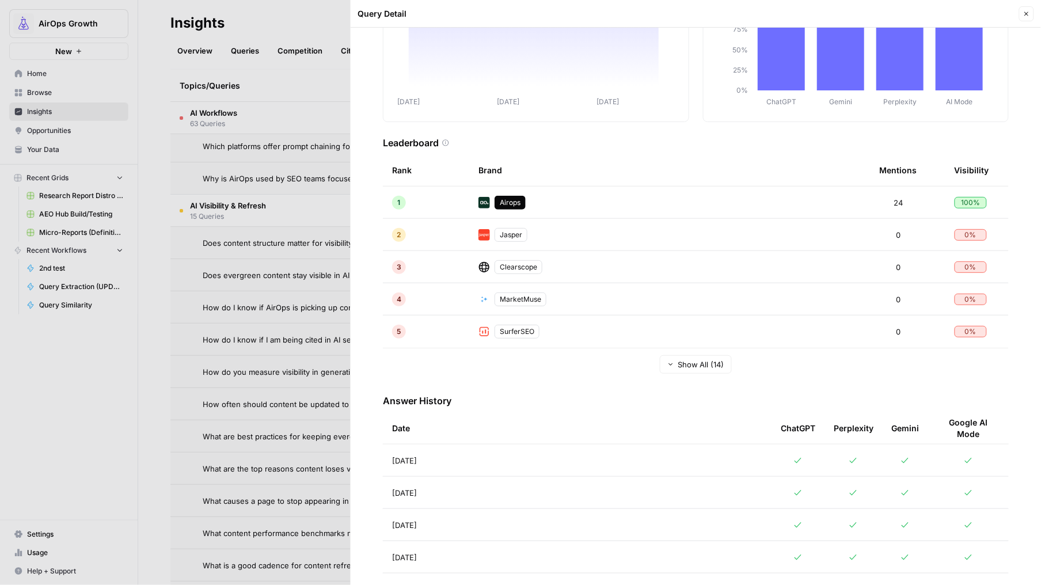
scroll to position [189, 0]
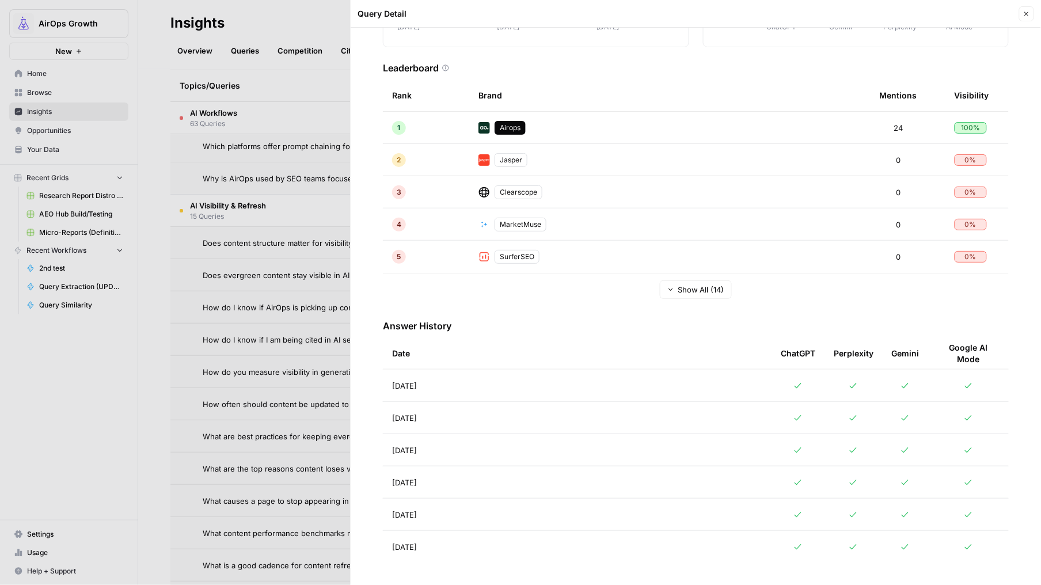
click at [1023, 14] on icon "button" at bounding box center [1026, 13] width 7 height 7
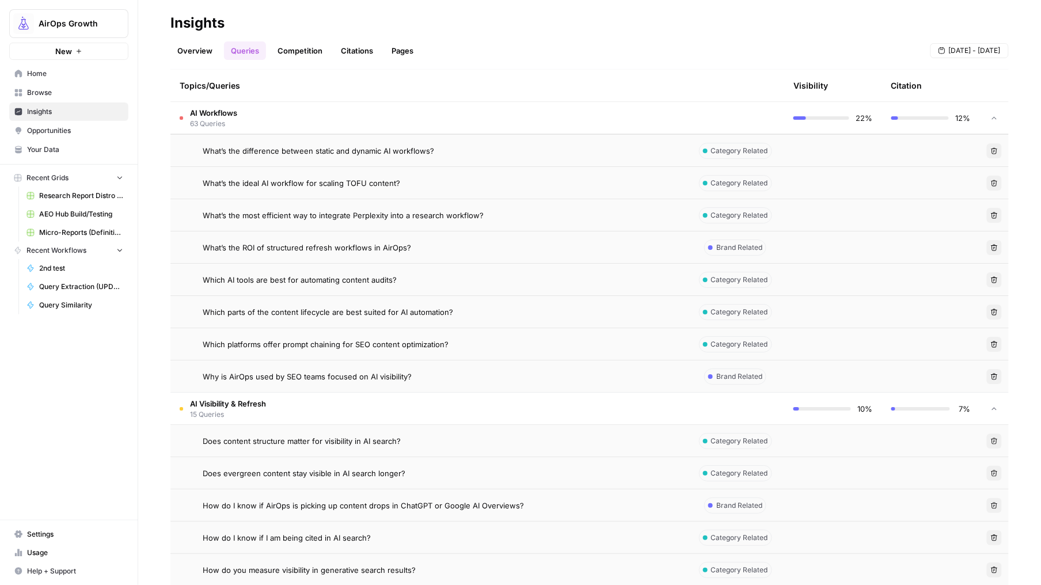
scroll to position [2543, 0]
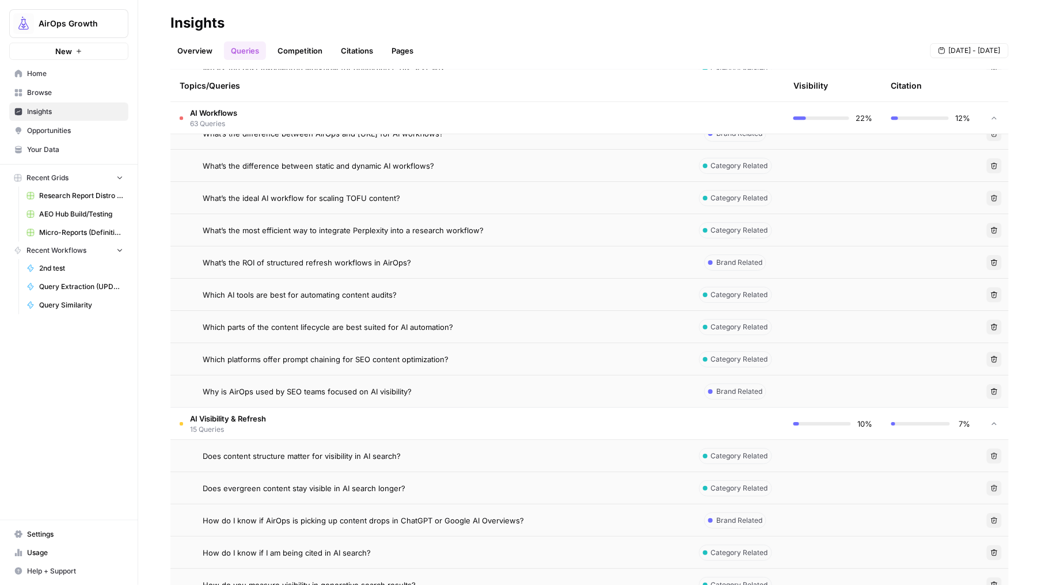
click at [358, 417] on td "AI Visibility & Refresh 15 Queries" at bounding box center [428, 424] width 516 height 32
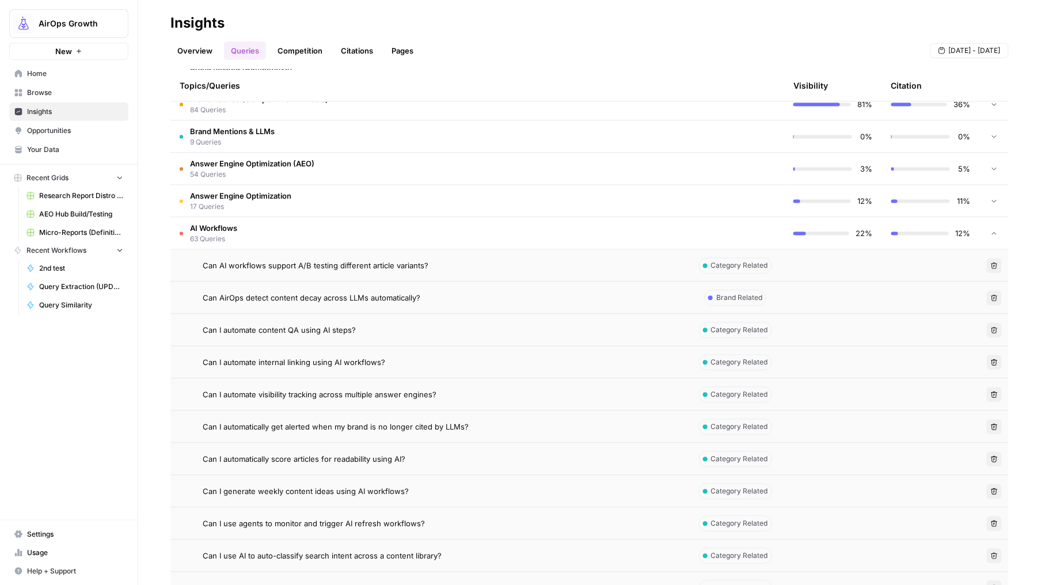
scroll to position [415, 0]
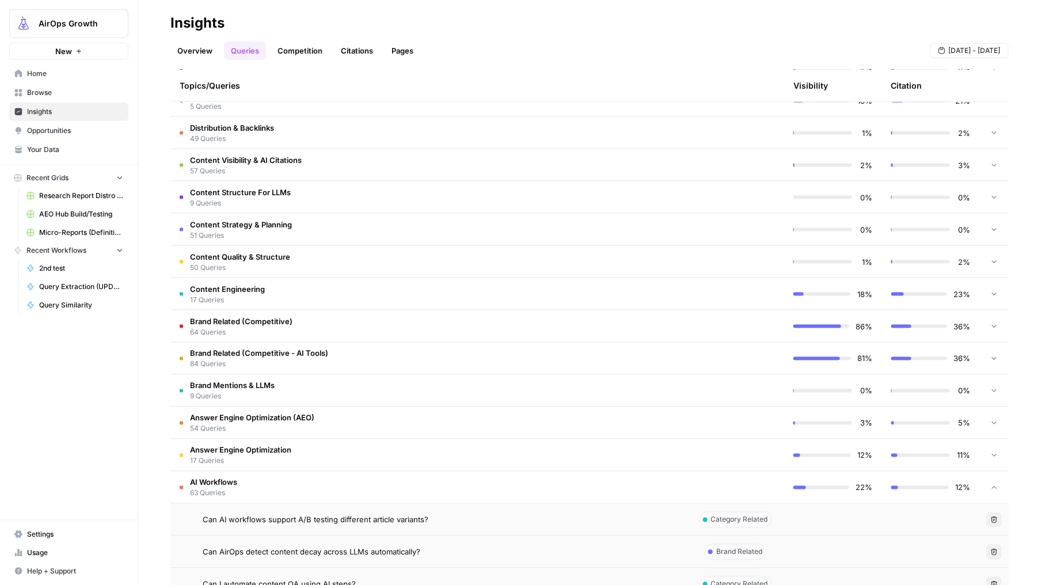
click at [202, 478] on span "AI Workflows" at bounding box center [213, 483] width 47 height 12
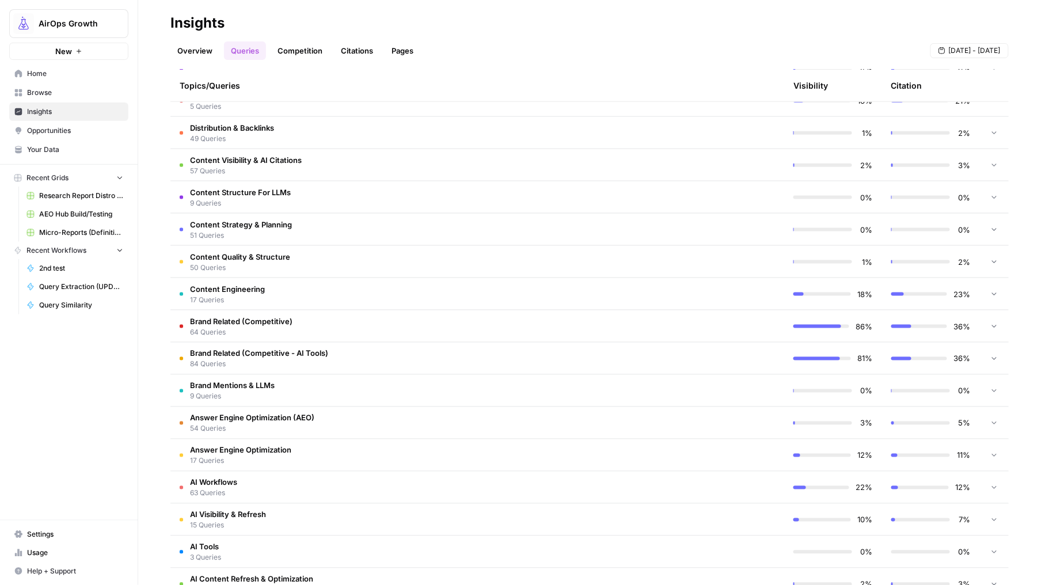
click at [343, 291] on td "Content Engineering 17 Queries" at bounding box center [428, 294] width 516 height 32
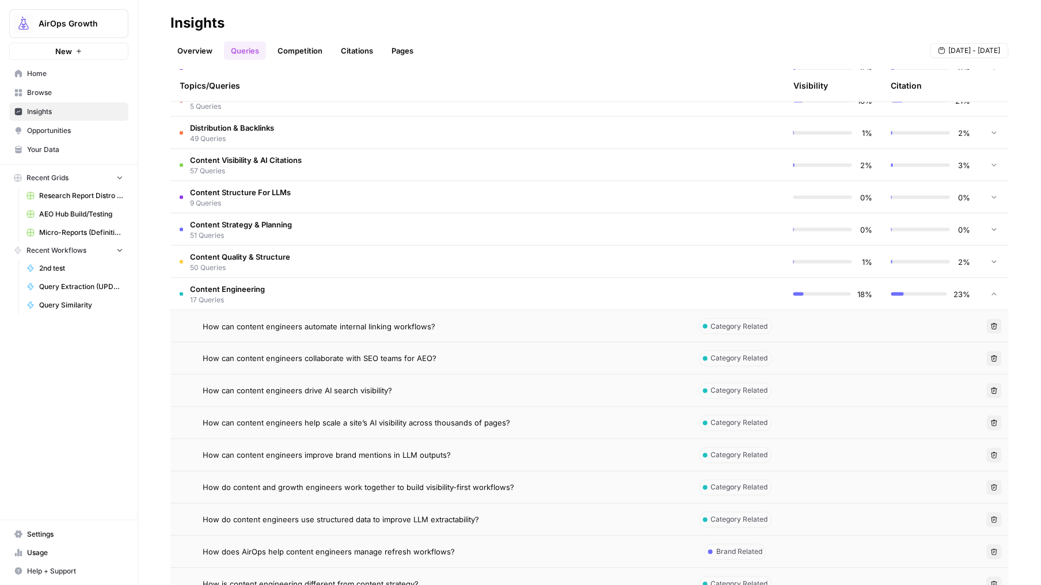
click at [331, 295] on td "Content Engineering 17 Queries" at bounding box center [428, 294] width 516 height 32
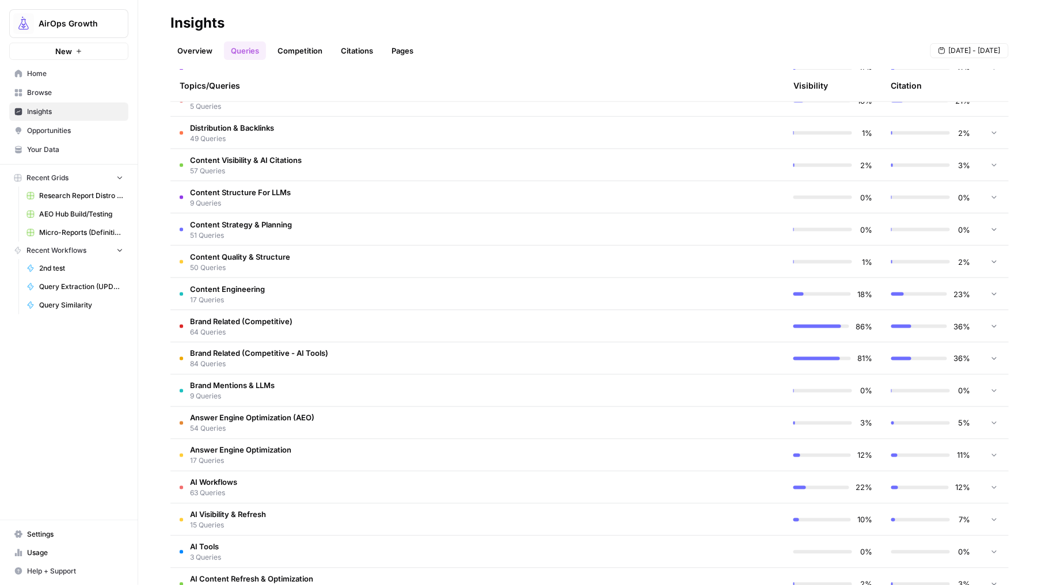
scroll to position [449, 0]
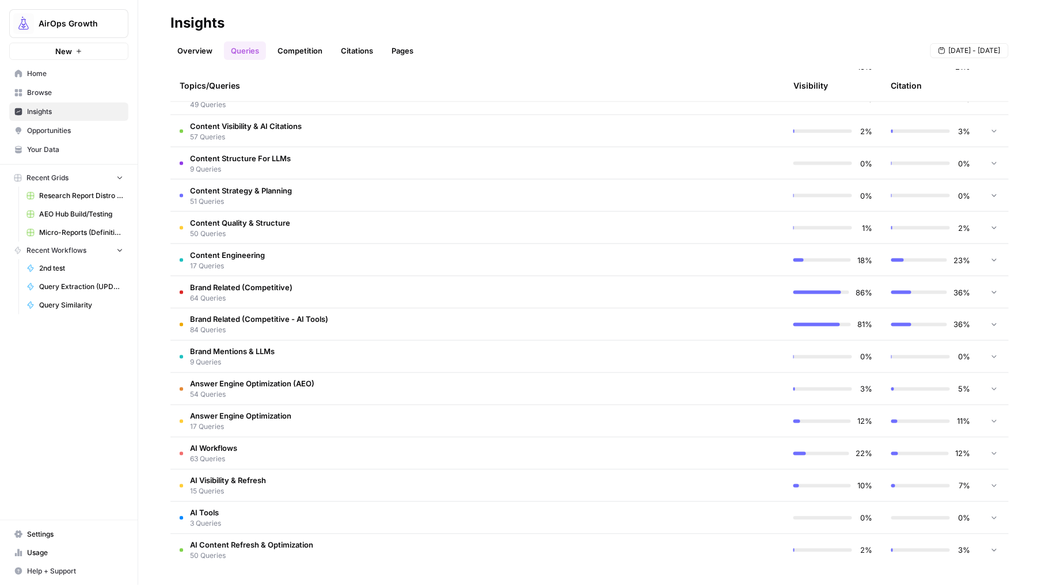
click at [343, 517] on td "AI Tools 3 Queries" at bounding box center [428, 518] width 516 height 32
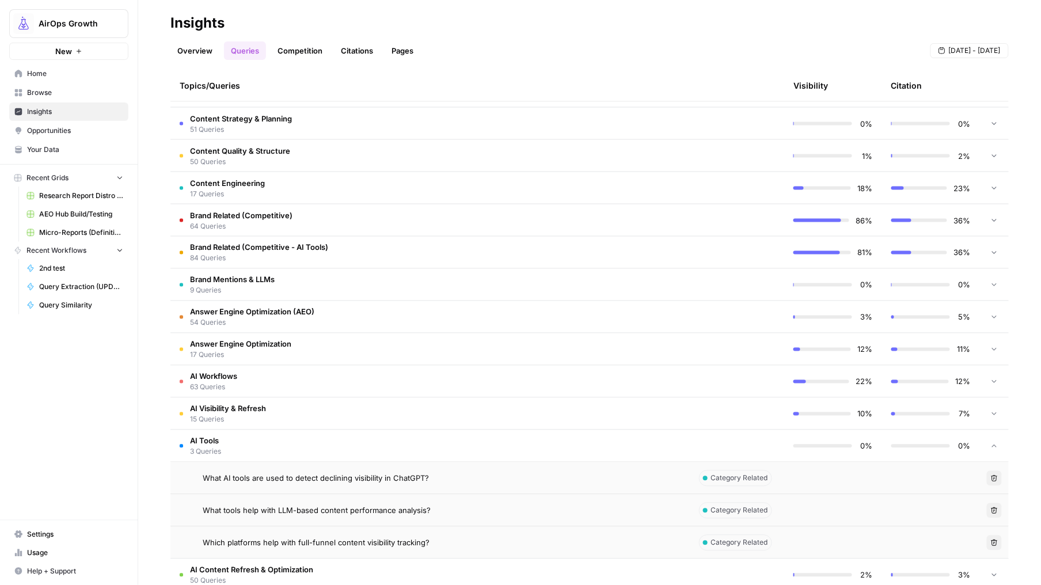
scroll to position [546, 0]
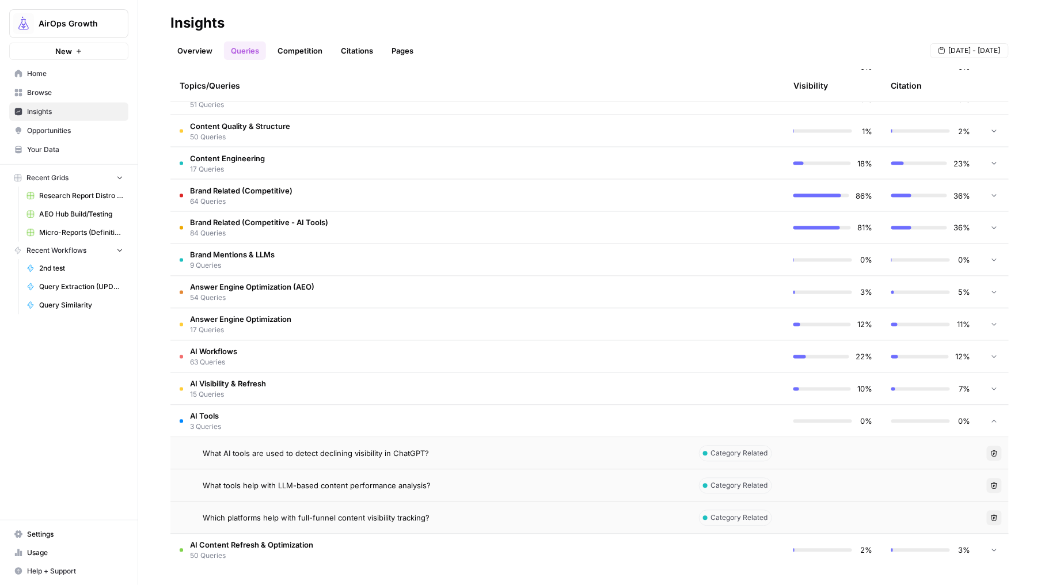
click at [378, 517] on span "Which platforms help with full-funnel content visibility tracking?" at bounding box center [316, 519] width 227 height 12
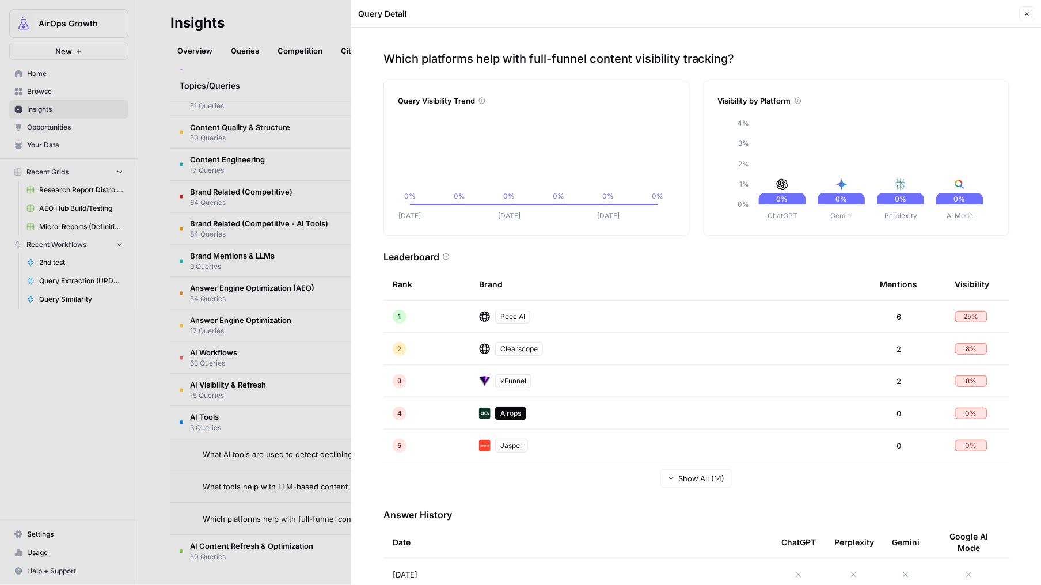
scroll to position [545, 0]
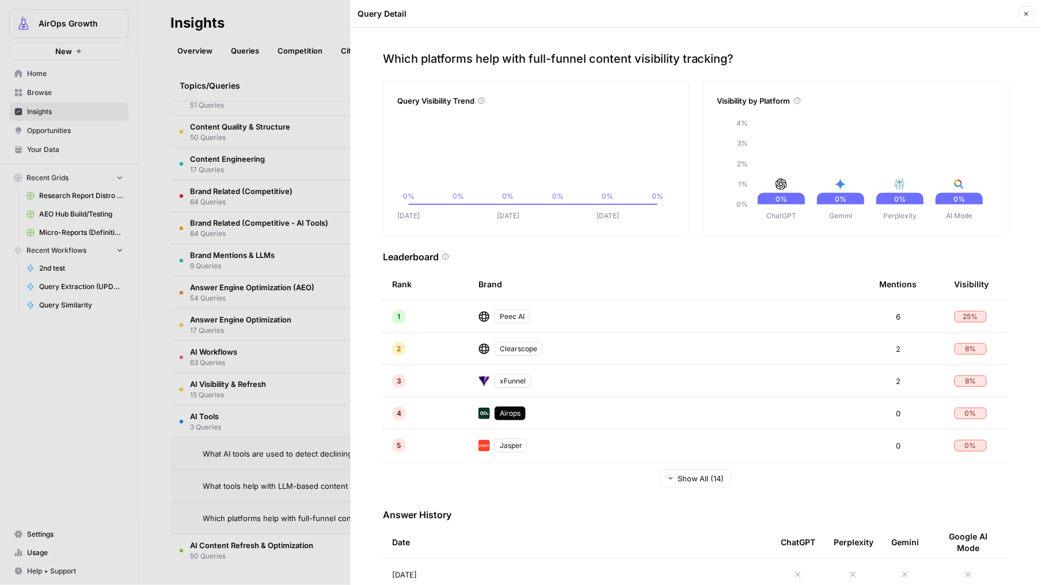
click at [1028, 14] on icon "button" at bounding box center [1027, 14] width 4 height 4
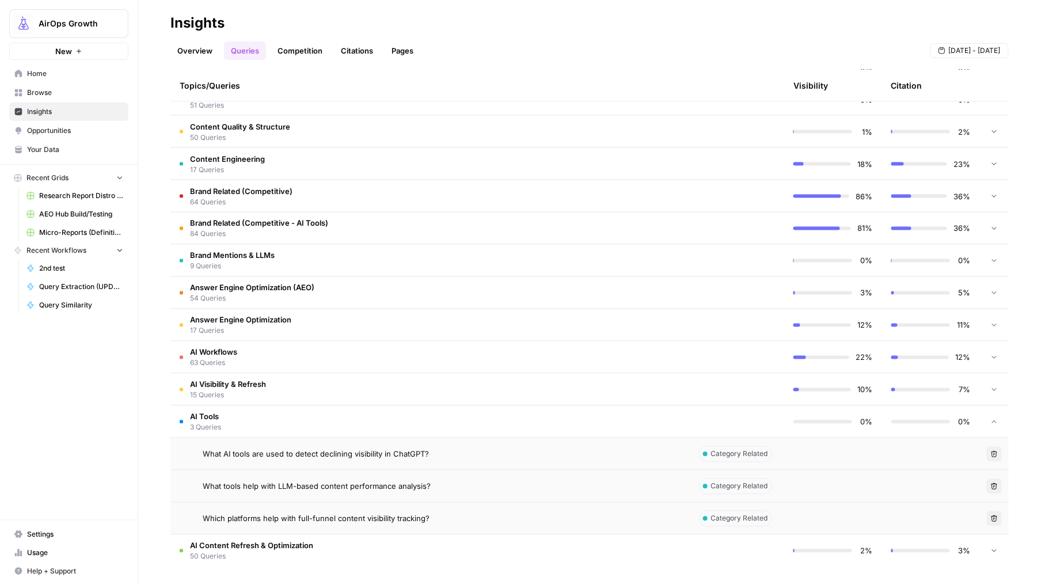
click at [263, 314] on span "Answer Engine Optimization" at bounding box center [240, 320] width 101 height 12
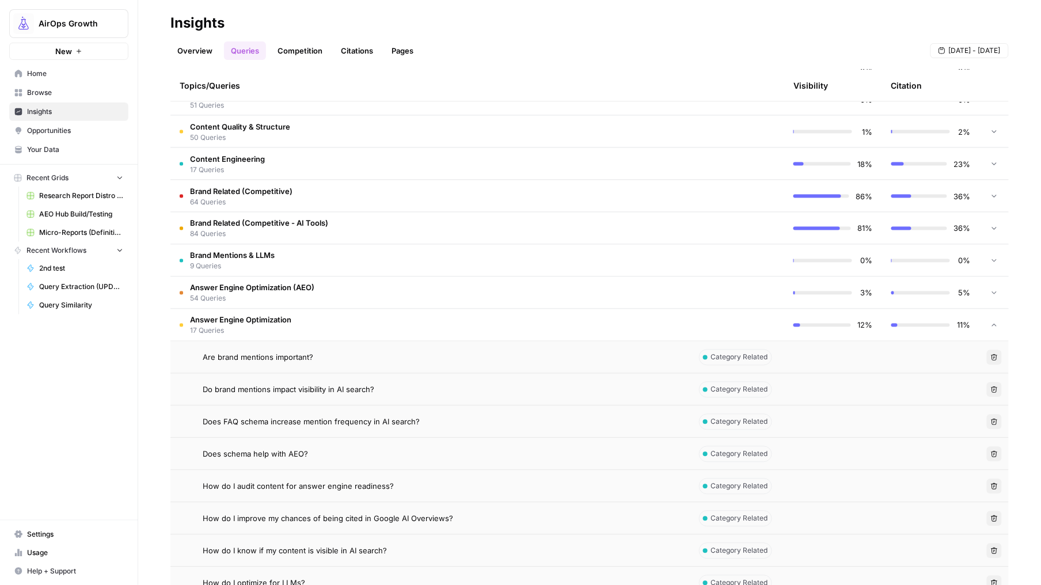
click at [259, 355] on span "Are brand mentions important?" at bounding box center [258, 358] width 111 height 12
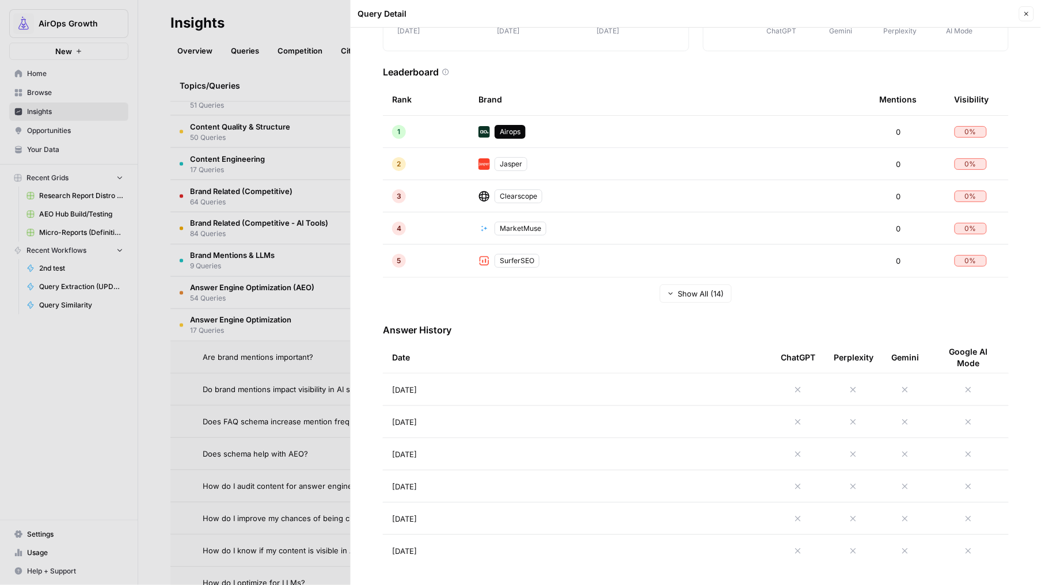
scroll to position [189, 0]
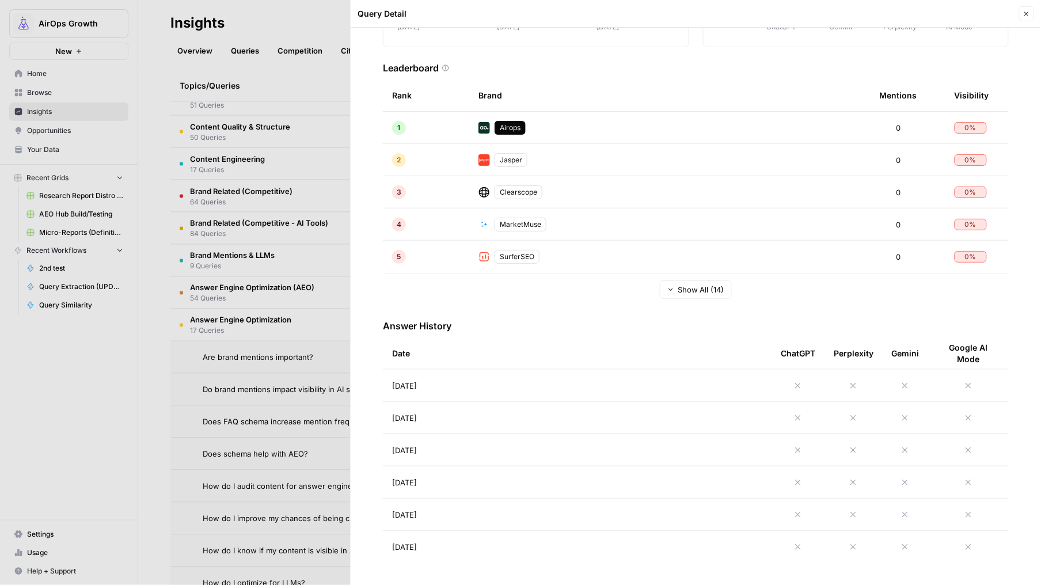
drag, startPoint x: 1026, startPoint y: 14, endPoint x: 900, endPoint y: 109, distance: 158.3
click at [1025, 14] on icon "button" at bounding box center [1026, 13] width 7 height 7
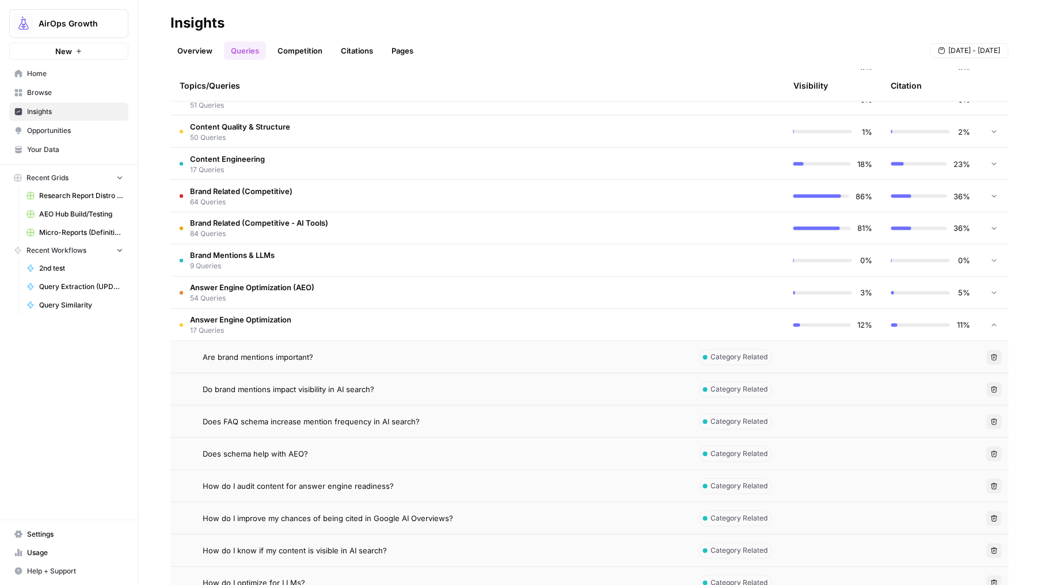
click at [304, 392] on span "Do brand mentions impact visibility in AI search?" at bounding box center [289, 390] width 172 height 12
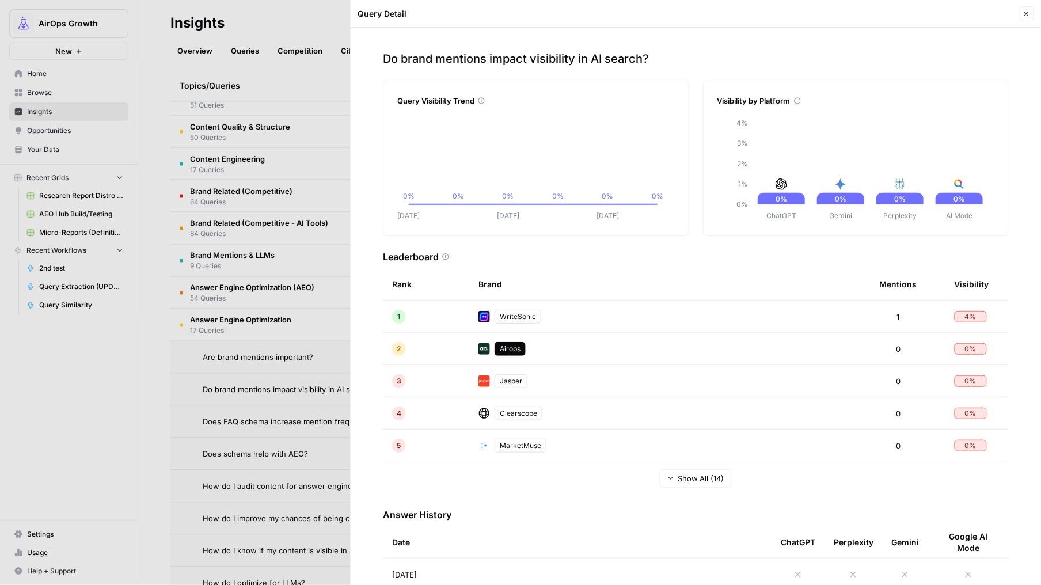
click at [1028, 9] on button "Close" at bounding box center [1026, 13] width 15 height 15
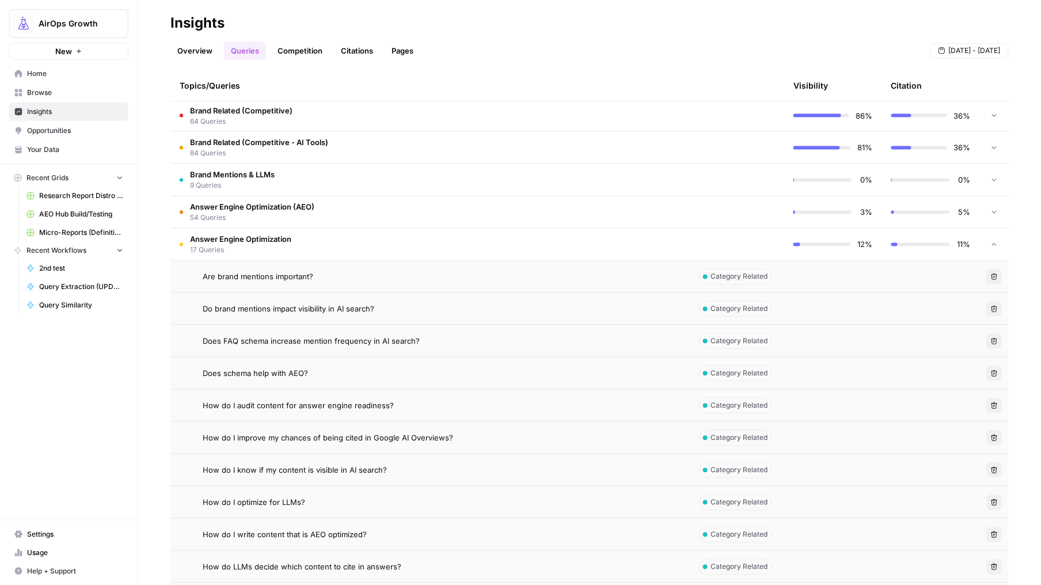
scroll to position [643, 0]
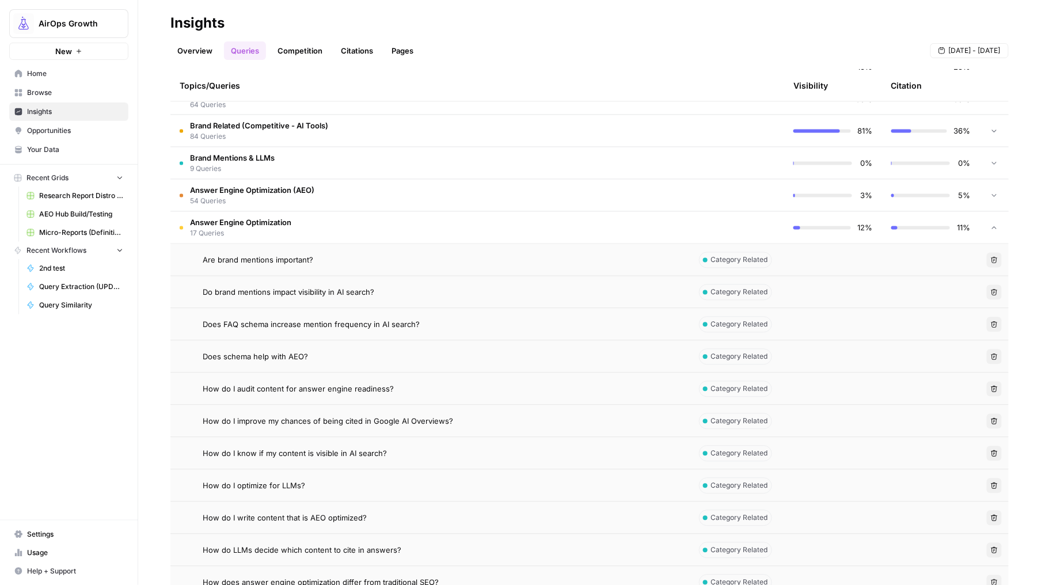
click at [255, 356] on span "Does schema help with AEO?" at bounding box center [255, 357] width 105 height 12
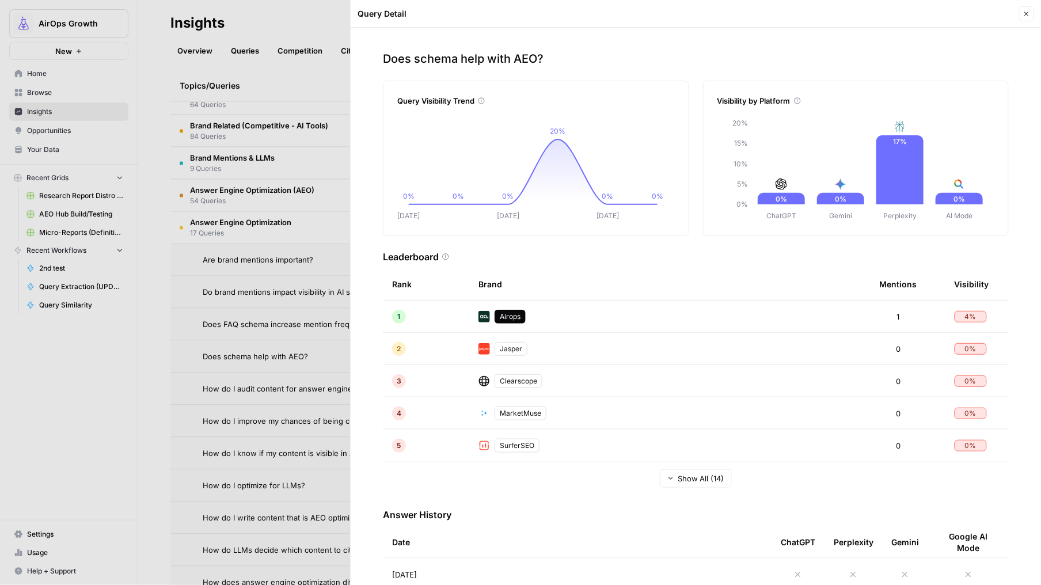
click at [1029, 14] on icon "button" at bounding box center [1026, 13] width 7 height 7
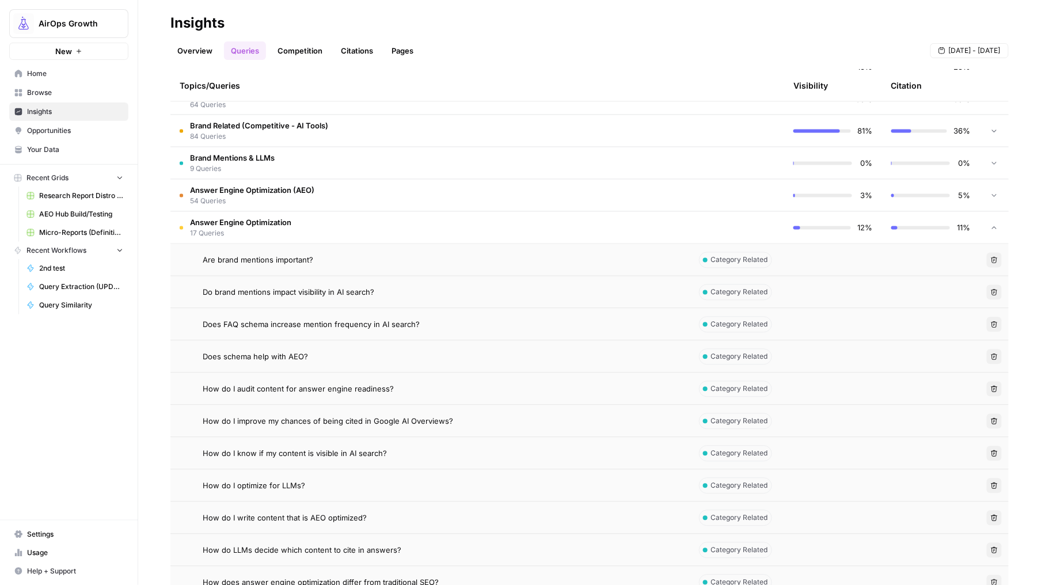
click at [245, 484] on span "How do I optimize for LLMs?" at bounding box center [254, 486] width 103 height 12
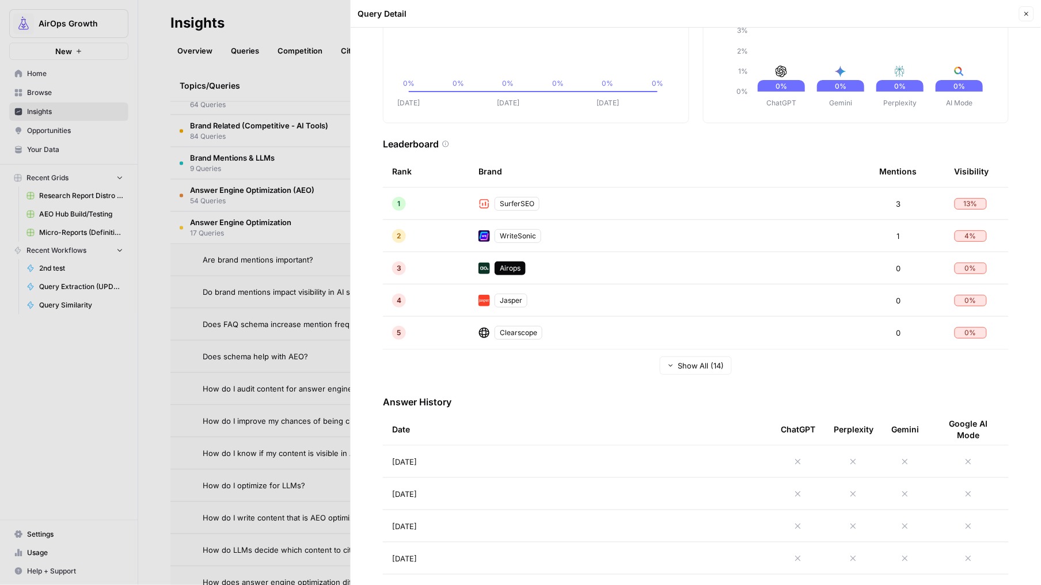
scroll to position [166, 0]
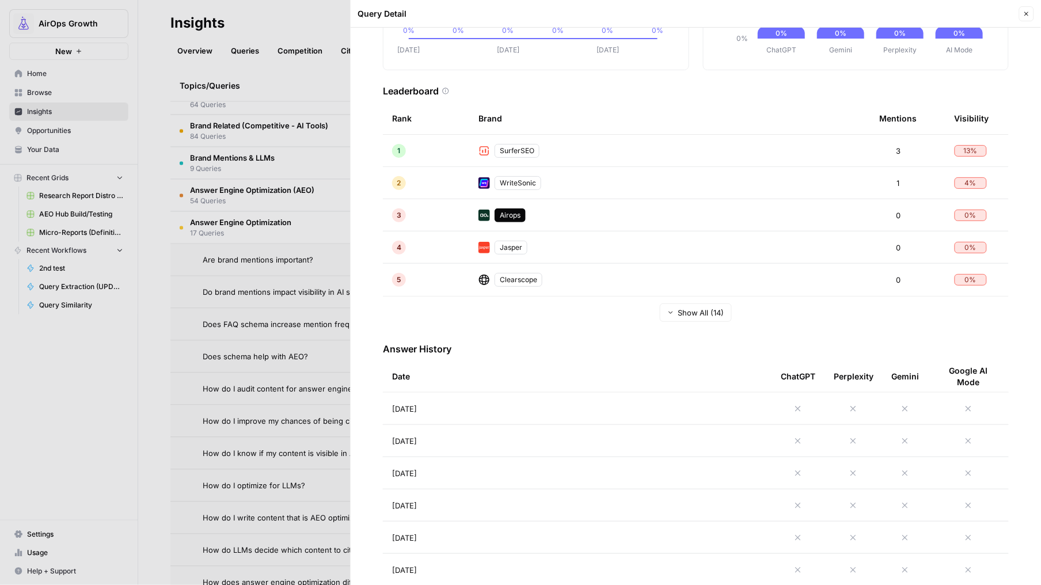
click at [1023, 13] on icon "button" at bounding box center [1026, 13] width 7 height 7
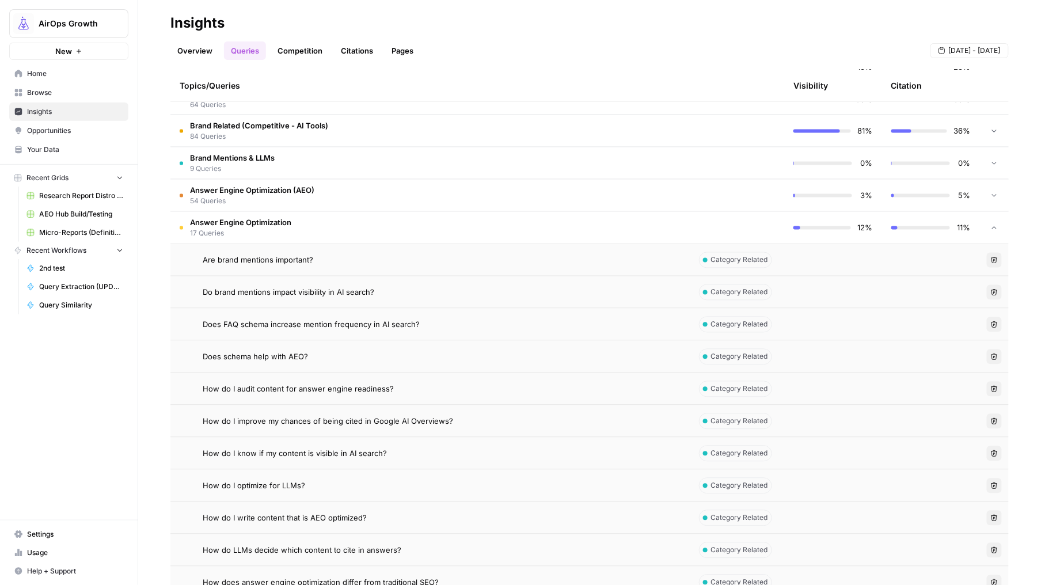
drag, startPoint x: 195, startPoint y: 226, endPoint x: 208, endPoint y: 229, distance: 13.7
click at [195, 226] on span "Answer Engine Optimization" at bounding box center [240, 223] width 101 height 12
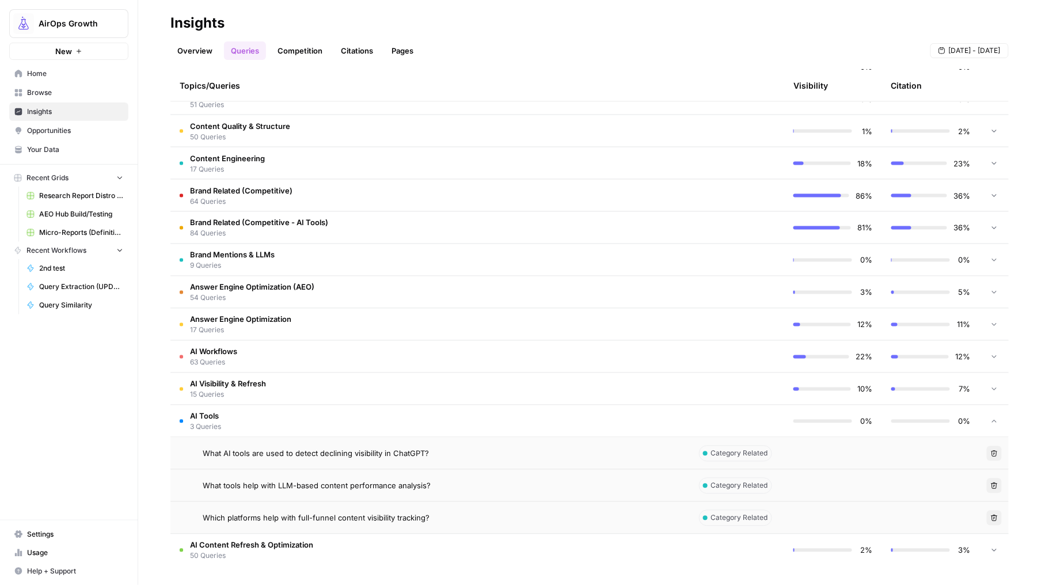
click at [202, 414] on span "AI Tools" at bounding box center [205, 417] width 31 height 12
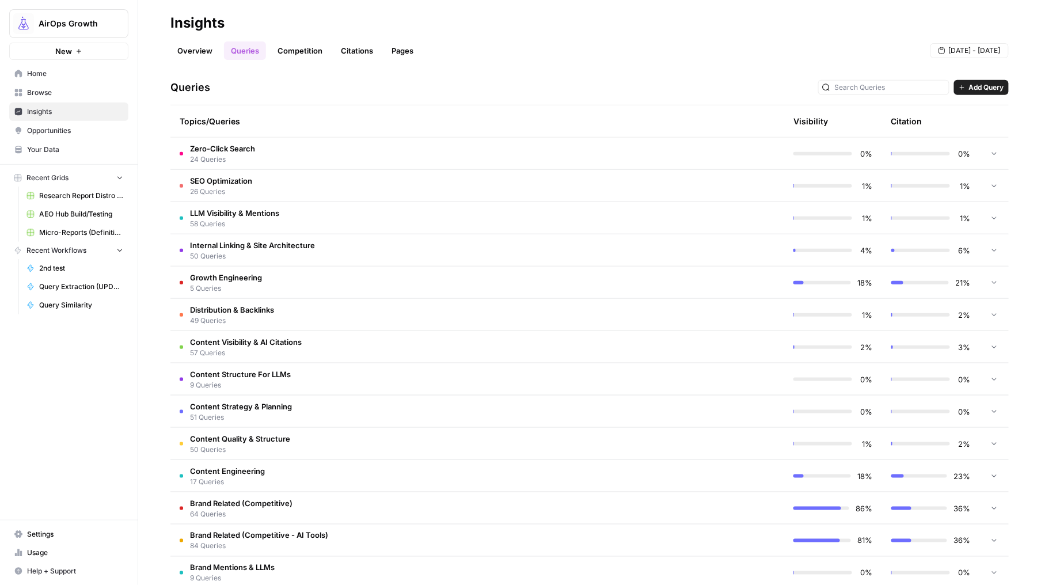
scroll to position [234, 0]
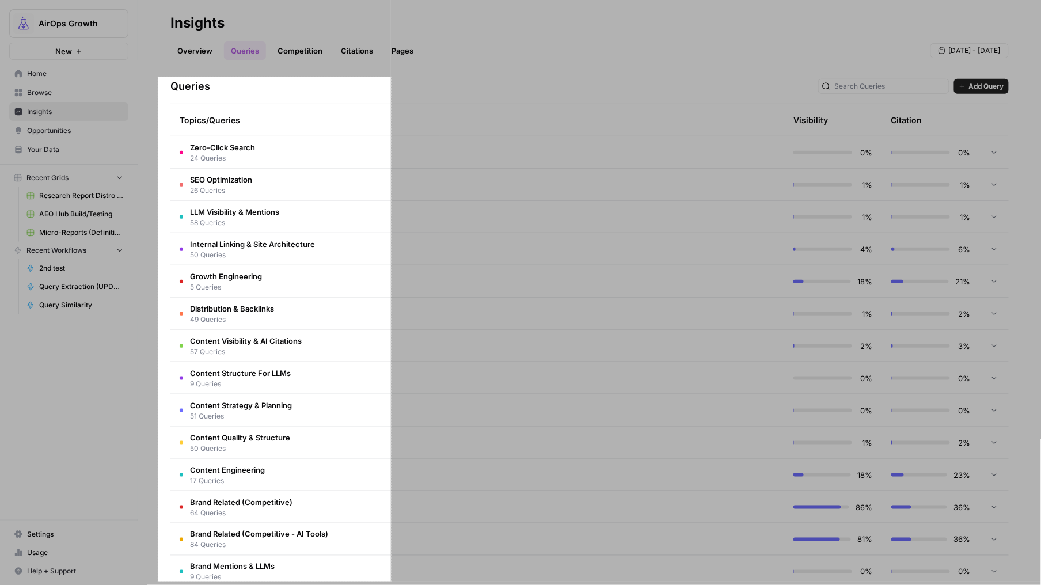
drag, startPoint x: 158, startPoint y: 77, endPoint x: 391, endPoint y: 582, distance: 556.1
click at [391, 582] on div "404 X 876" at bounding box center [520, 292] width 1041 height 585
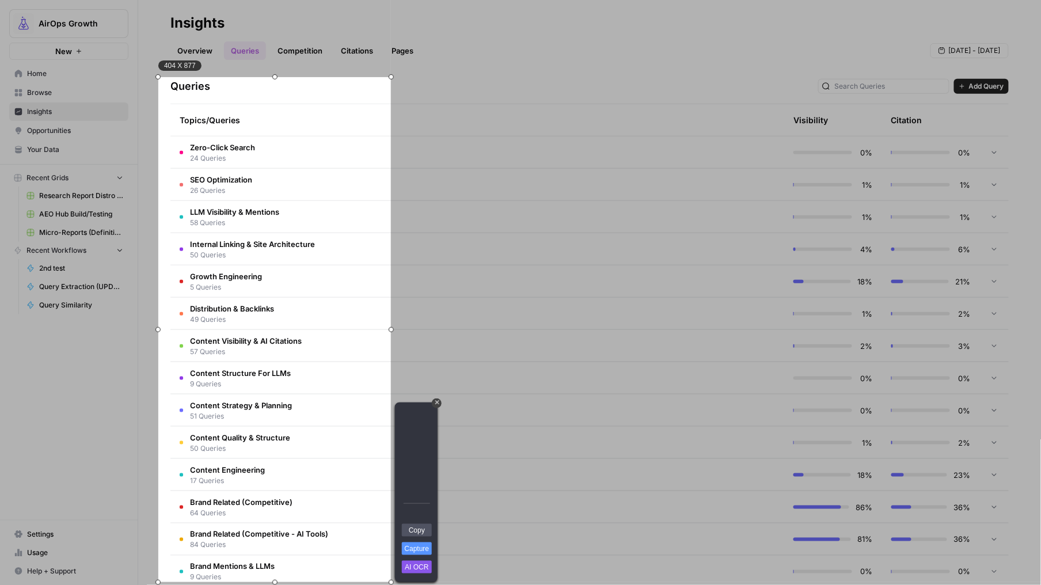
drag, startPoint x: 405, startPoint y: 417, endPoint x: 390, endPoint y: 424, distance: 17.0
click at [405, 417] on div "Rectangle" at bounding box center [407, 420] width 15 height 14
click at [423, 530] on link "Copy" at bounding box center [417, 530] width 30 height 13
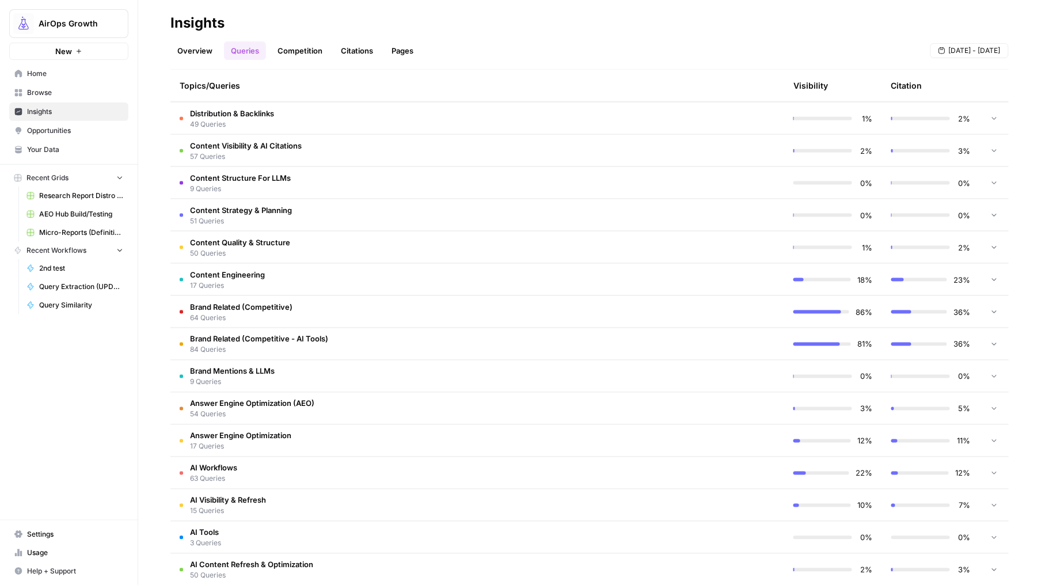
scroll to position [449, 0]
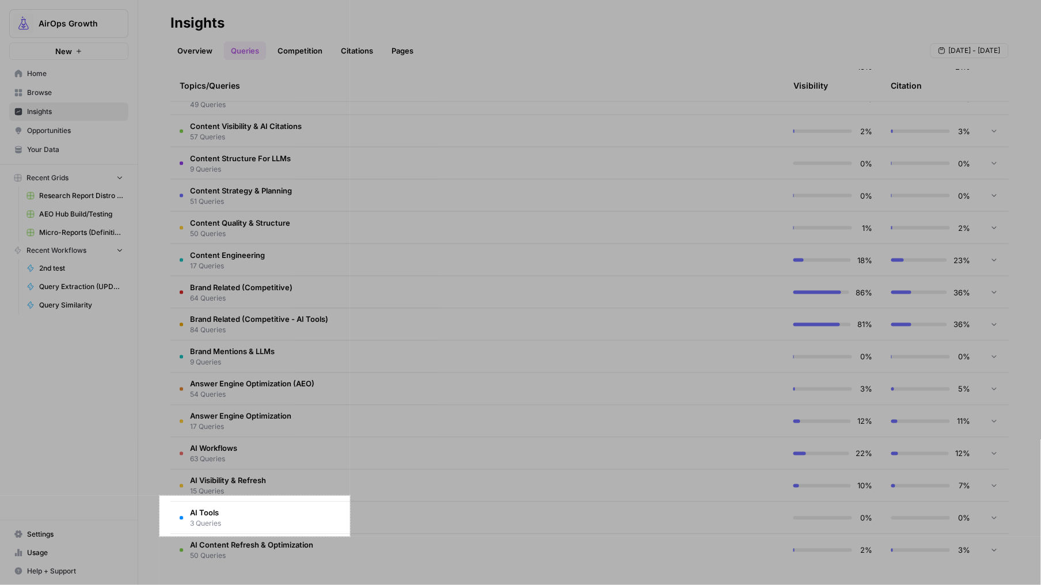
drag, startPoint x: 160, startPoint y: 496, endPoint x: 350, endPoint y: 537, distance: 195.0
click at [350, 537] on div "331 X 71" at bounding box center [520, 292] width 1041 height 585
